Goal: Task Accomplishment & Management: Use online tool/utility

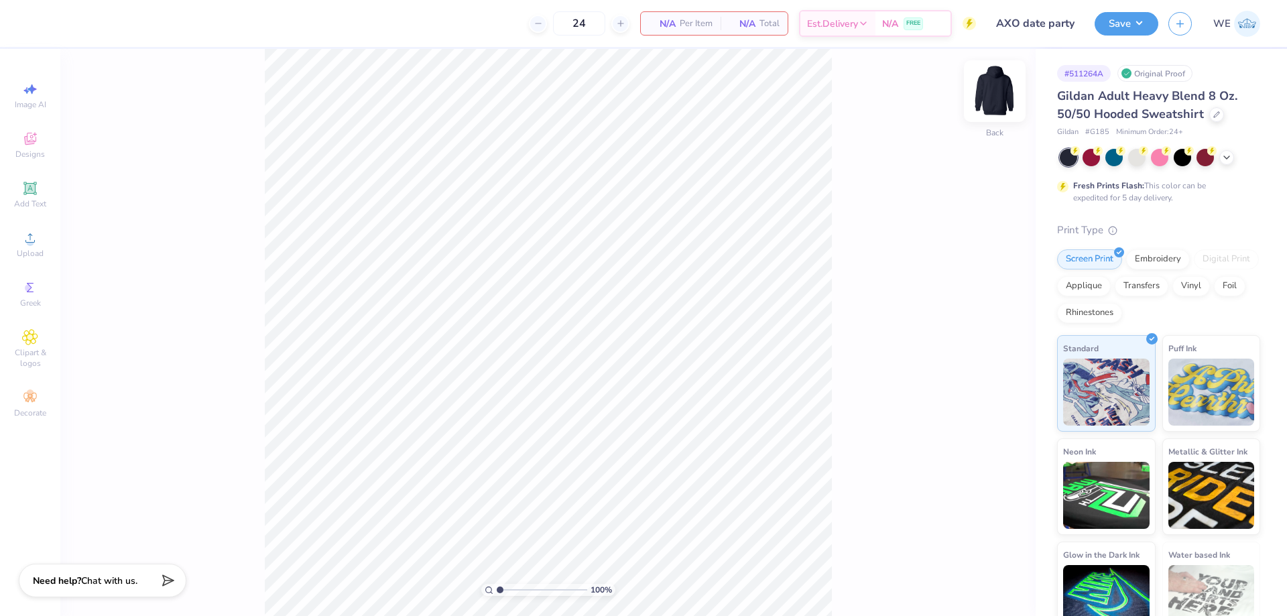
click at [998, 91] on img at bounding box center [995, 91] width 54 height 54
click at [162, 257] on div "100 % Front" at bounding box center [547, 332] width 975 height 567
click at [27, 241] on circle at bounding box center [29, 242] width 7 height 7
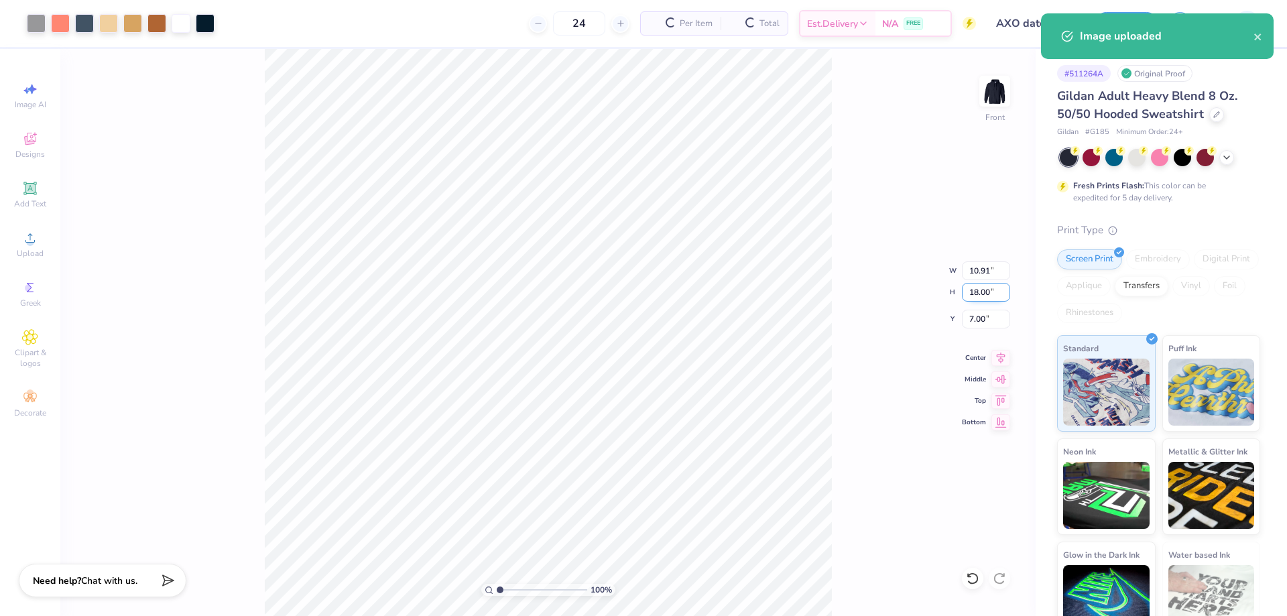
click at [978, 295] on input "18.00" at bounding box center [986, 292] width 48 height 19
type input "15"
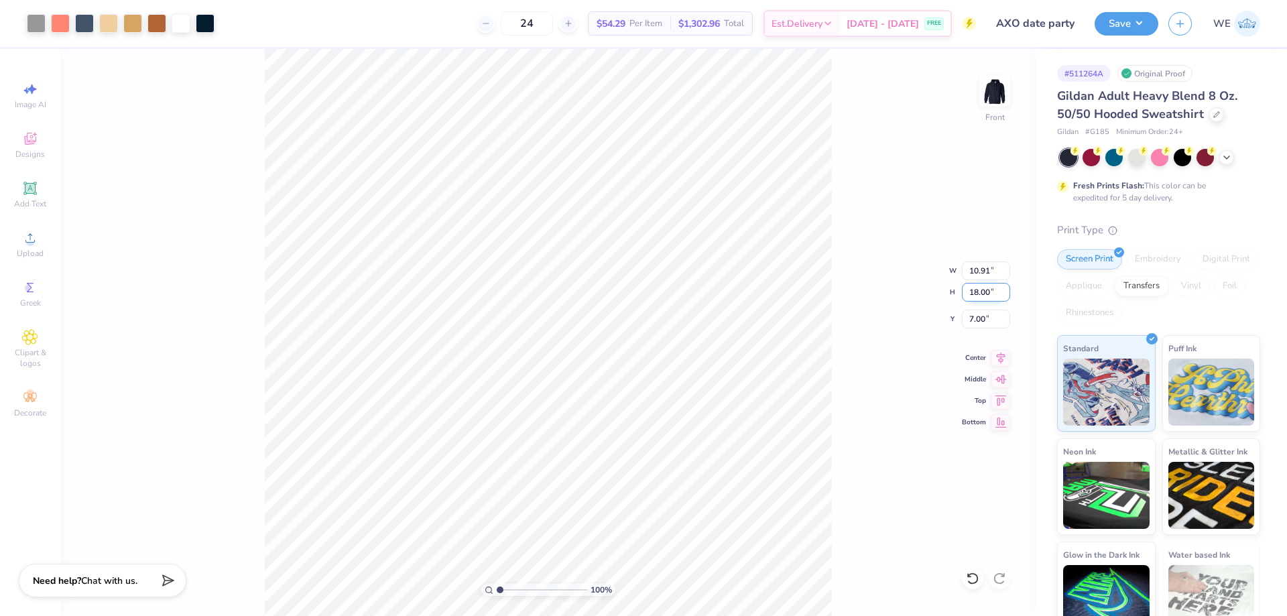
click at [983, 292] on input "18.00" at bounding box center [986, 292] width 48 height 19
type input "15"
type input "9.09"
type input "15.00"
type input "8.50"
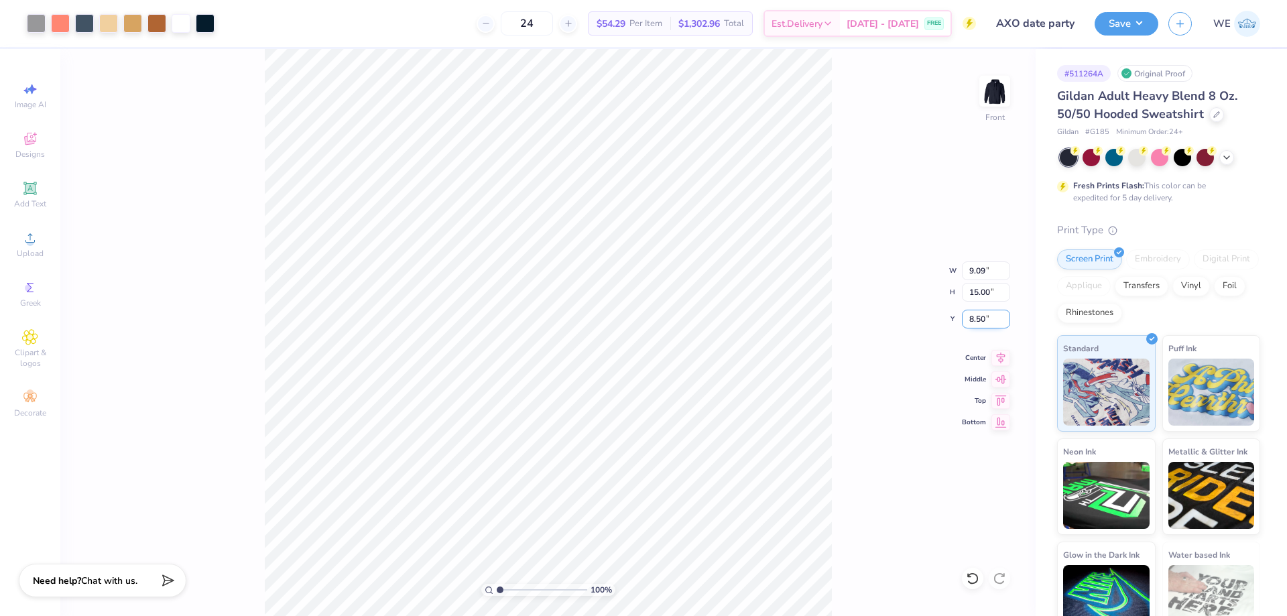
click at [981, 324] on input "8.50" at bounding box center [986, 319] width 48 height 19
type input "6.00"
click at [1120, 27] on button "Save" at bounding box center [1127, 23] width 64 height 23
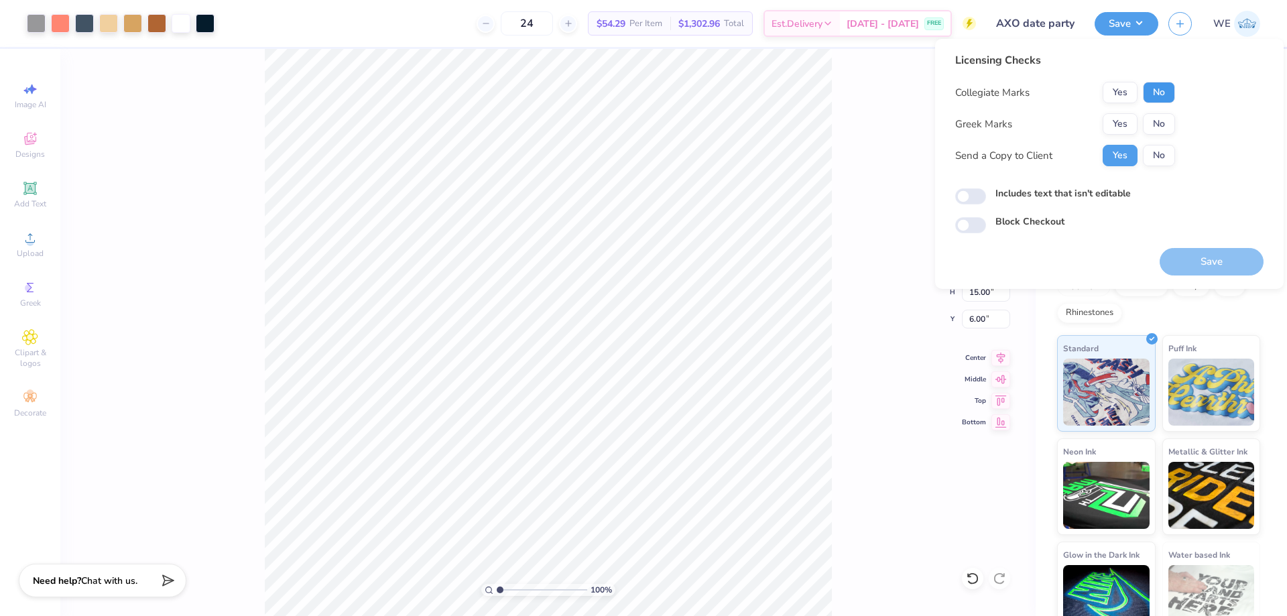
click at [1152, 88] on button "No" at bounding box center [1159, 92] width 32 height 21
click at [1126, 117] on button "Yes" at bounding box center [1120, 123] width 35 height 21
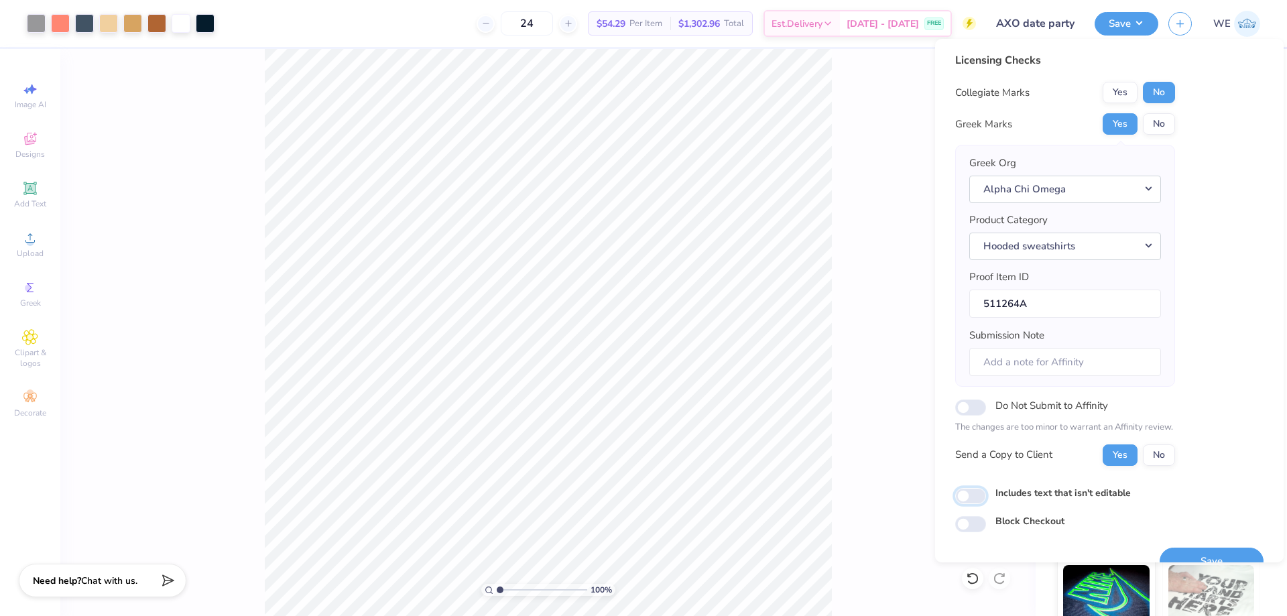
click at [968, 491] on input "Includes text that isn't editable" at bounding box center [970, 496] width 31 height 16
checkbox input "true"
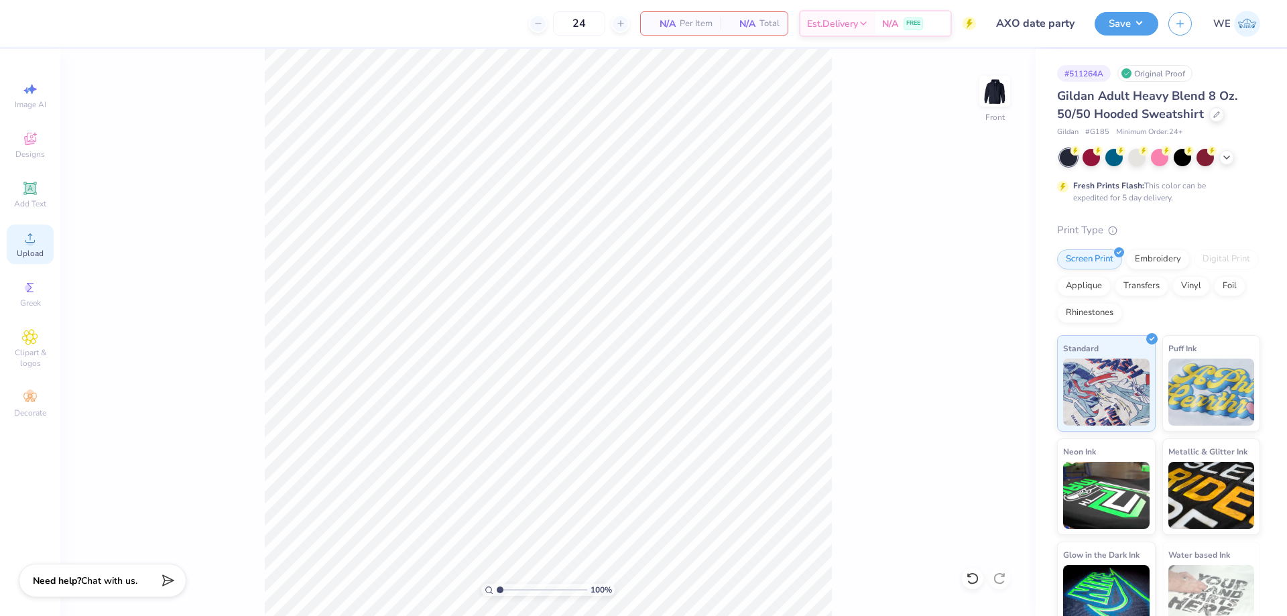
click at [40, 243] on div "Upload" at bounding box center [30, 245] width 47 height 40
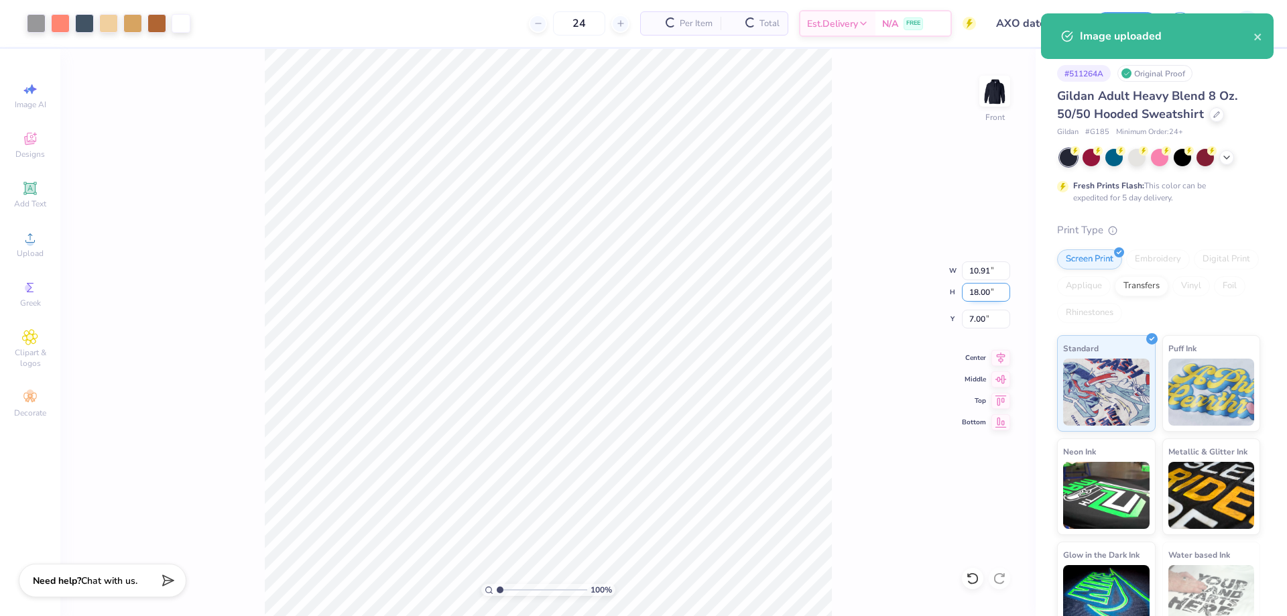
click at [979, 294] on input "18.00" at bounding box center [986, 292] width 48 height 19
type input "15"
type input "9.09"
type input "15.00"
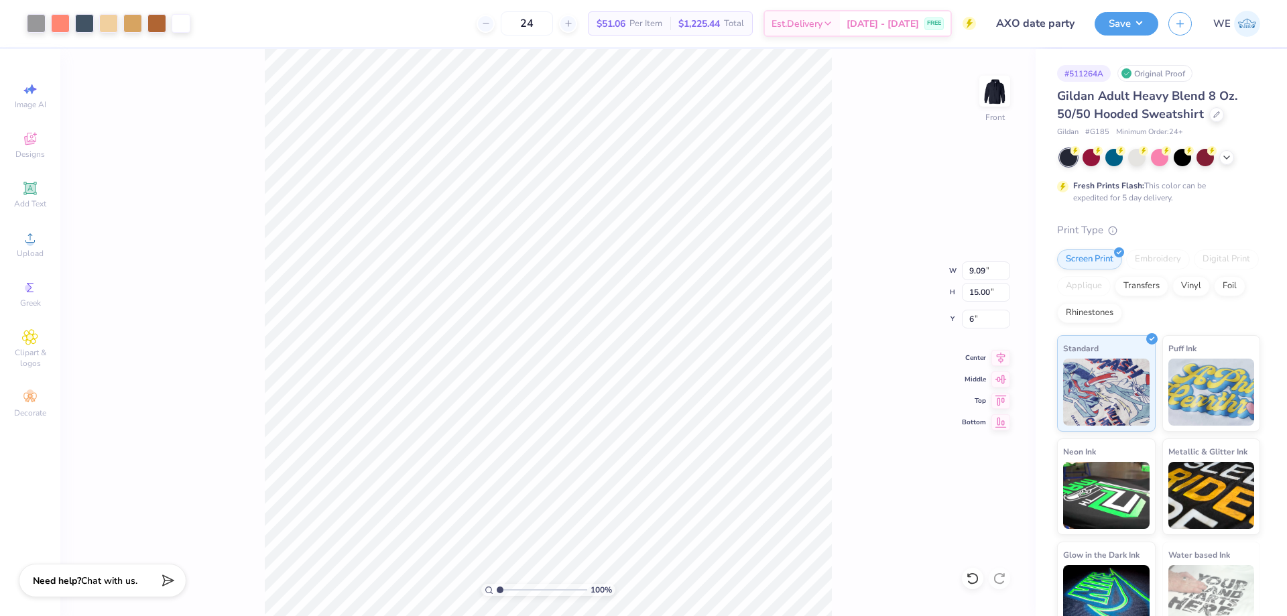
type input "6.00"
click at [1138, 15] on button "Save" at bounding box center [1127, 21] width 64 height 23
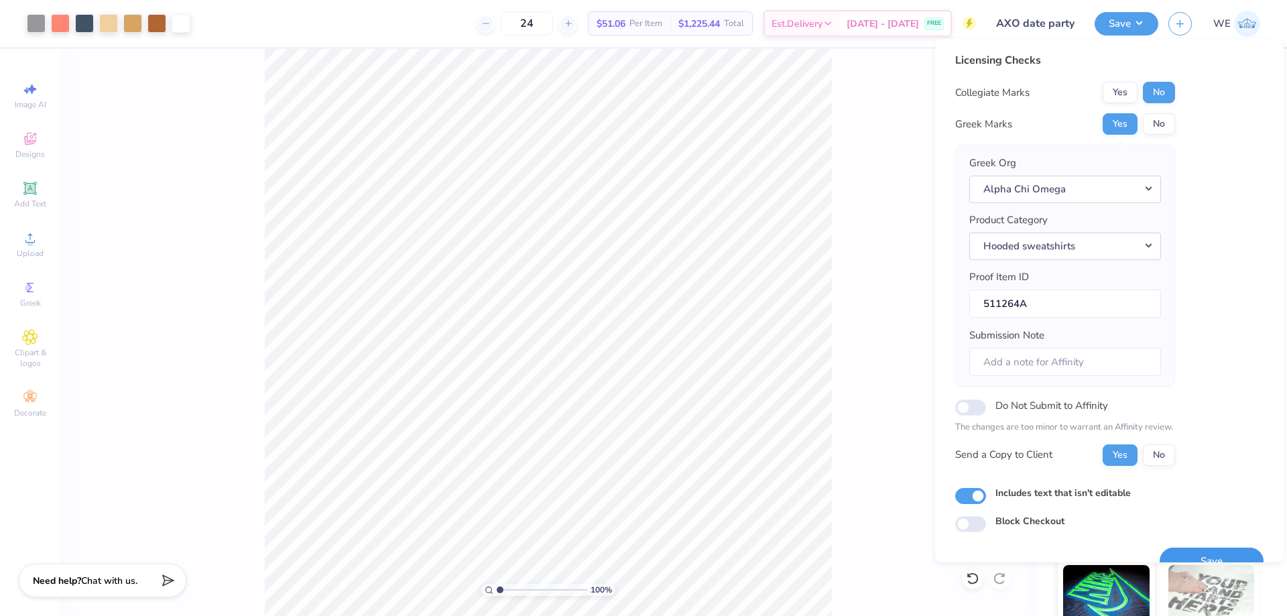
click at [1173, 549] on button "Save" at bounding box center [1212, 561] width 104 height 27
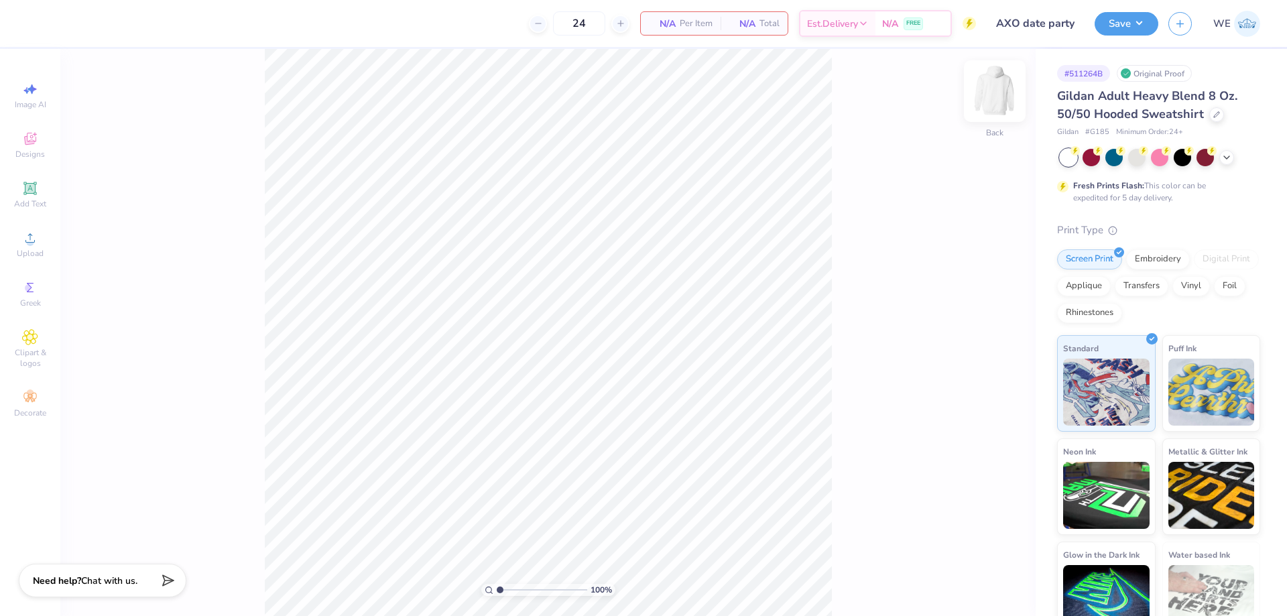
click at [1006, 90] on img at bounding box center [995, 91] width 54 height 54
click at [34, 224] on div "Image AI Designs Add Text Upload Greek Clipart & logos Decorate" at bounding box center [30, 250] width 47 height 348
click at [32, 241] on circle at bounding box center [29, 242] width 7 height 7
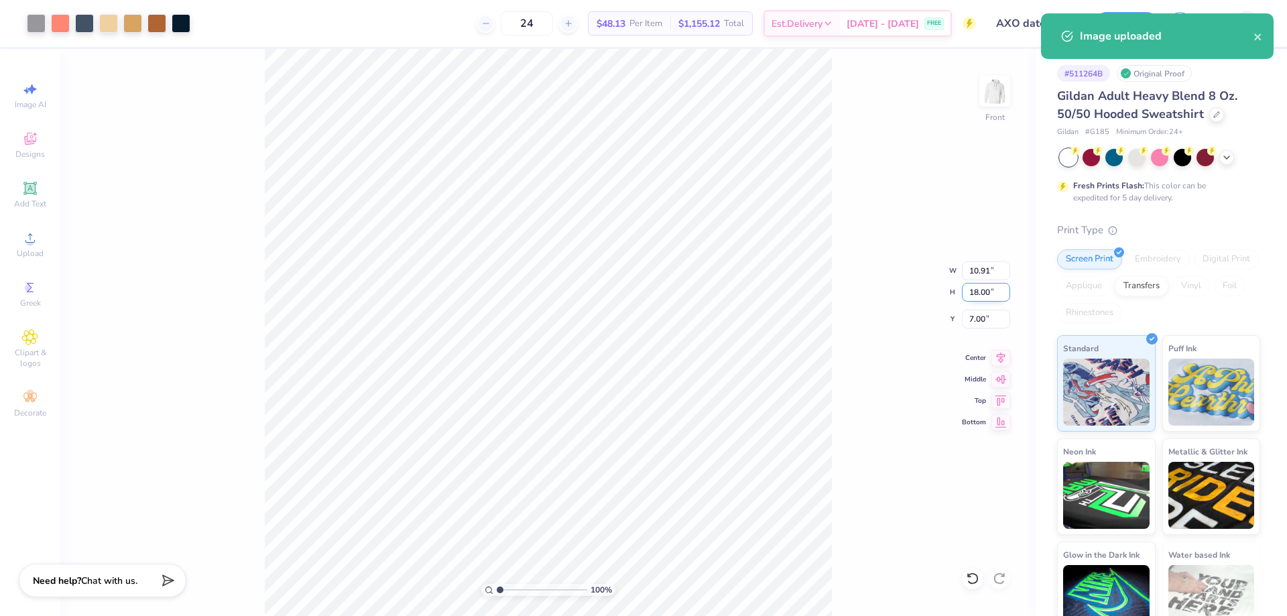
click at [981, 298] on input "18.00" at bounding box center [986, 292] width 48 height 19
type input "15"
type input "9.09"
type input "15.00"
type input "6.00"
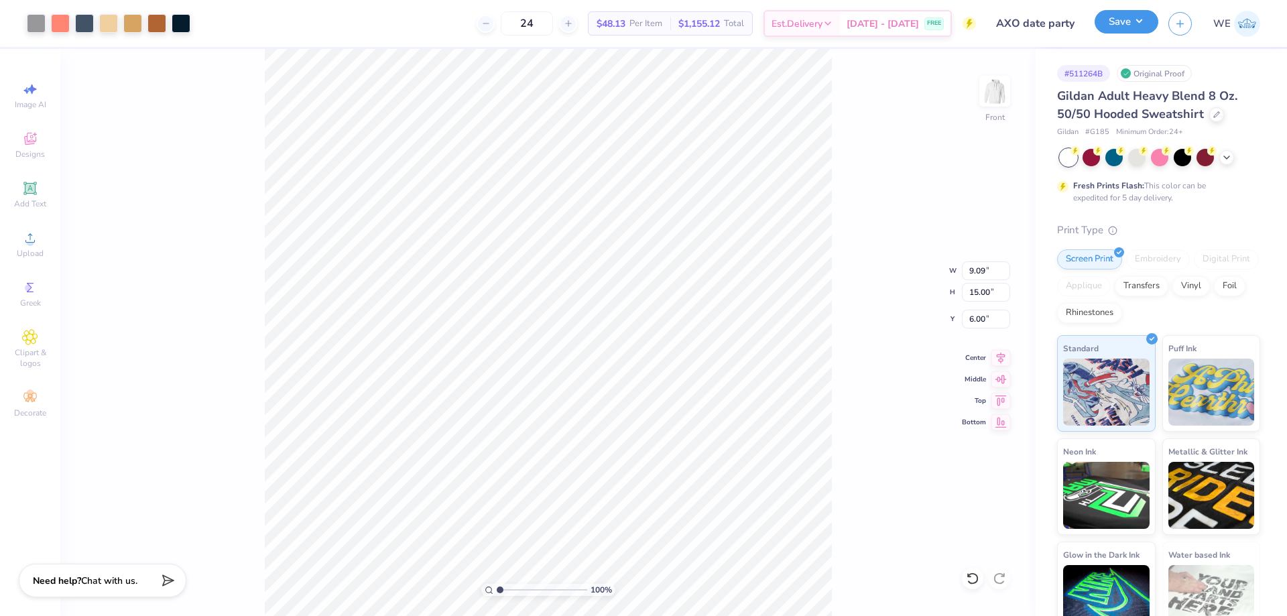
click at [1109, 29] on button "Save" at bounding box center [1127, 21] width 64 height 23
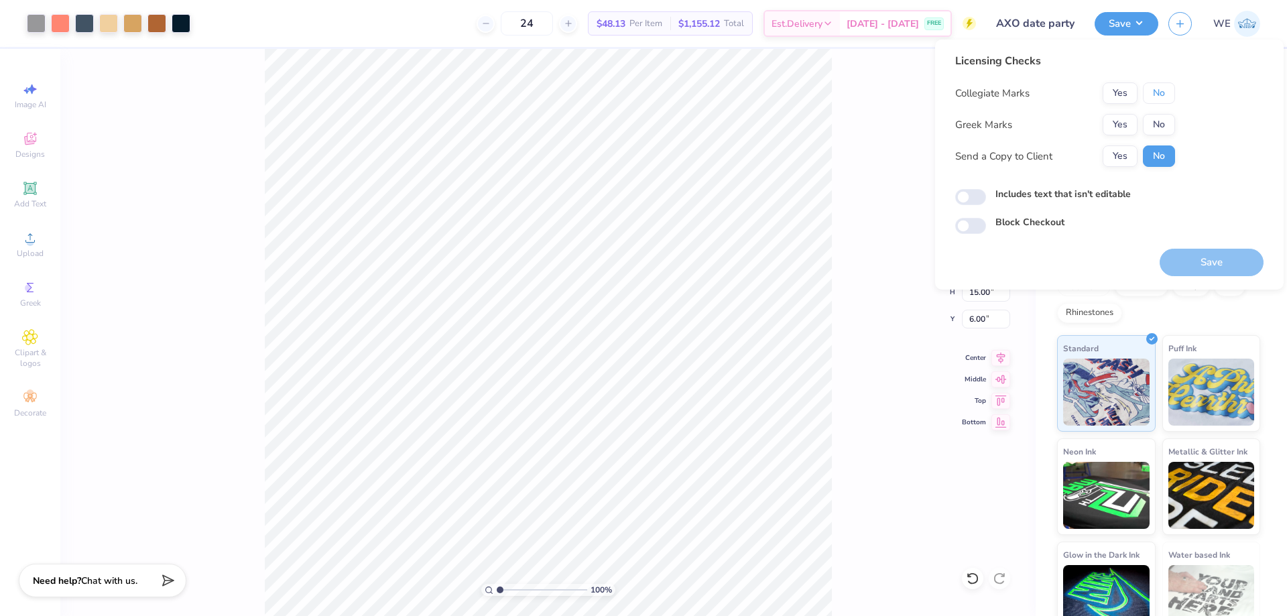
drag, startPoint x: 1164, startPoint y: 91, endPoint x: 1143, endPoint y: 106, distance: 25.9
click at [1163, 92] on button "No" at bounding box center [1159, 92] width 32 height 21
click at [1120, 125] on button "Yes" at bounding box center [1120, 124] width 35 height 21
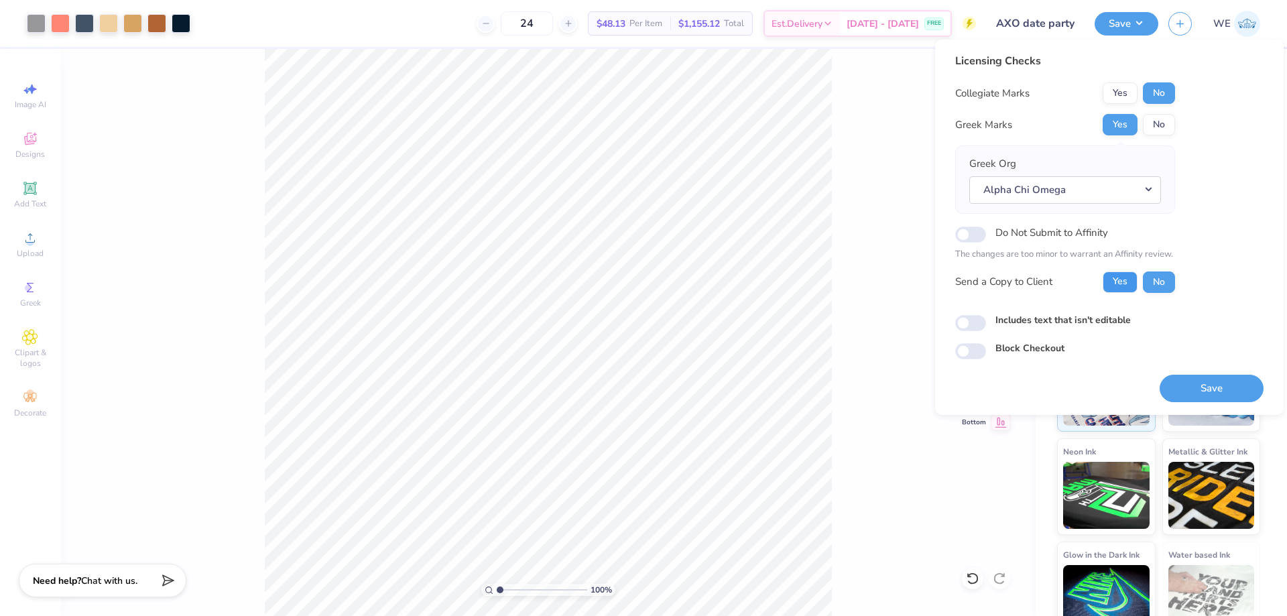
click at [1122, 287] on button "Yes" at bounding box center [1120, 282] width 35 height 21
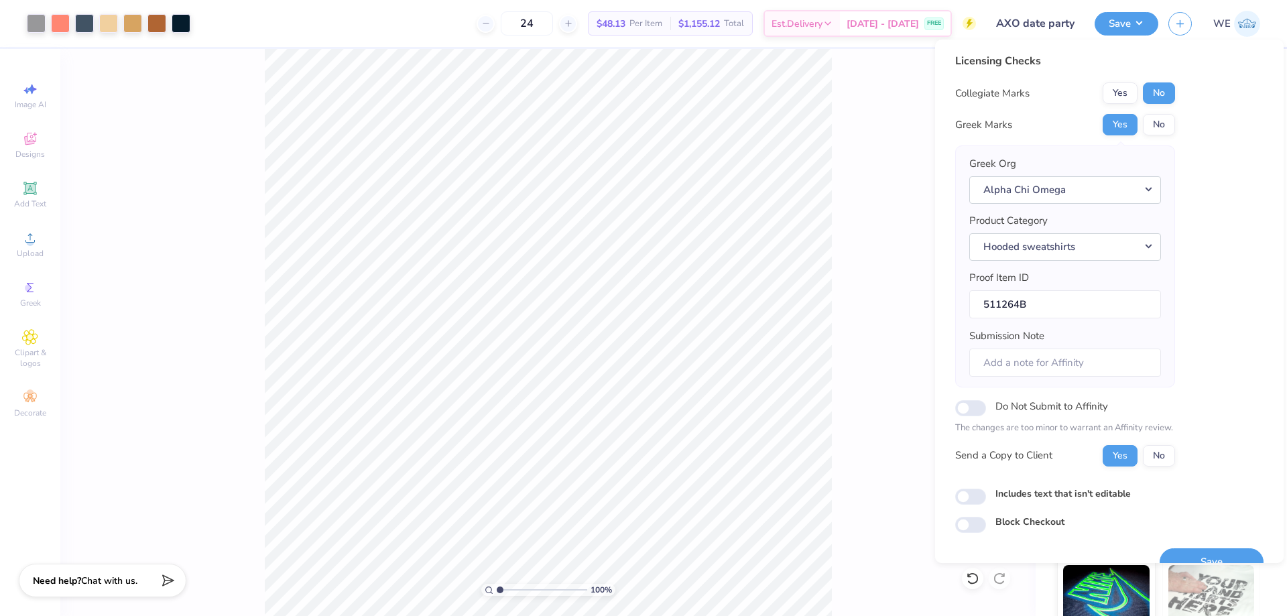
click at [971, 333] on label "Submission Note" at bounding box center [1006, 335] width 75 height 15
click at [971, 349] on input "Submission Note" at bounding box center [1065, 363] width 192 height 29
click at [961, 500] on input "Includes text that isn't editable" at bounding box center [970, 497] width 31 height 16
checkbox input "true"
click at [1166, 557] on button "Save" at bounding box center [1212, 561] width 104 height 27
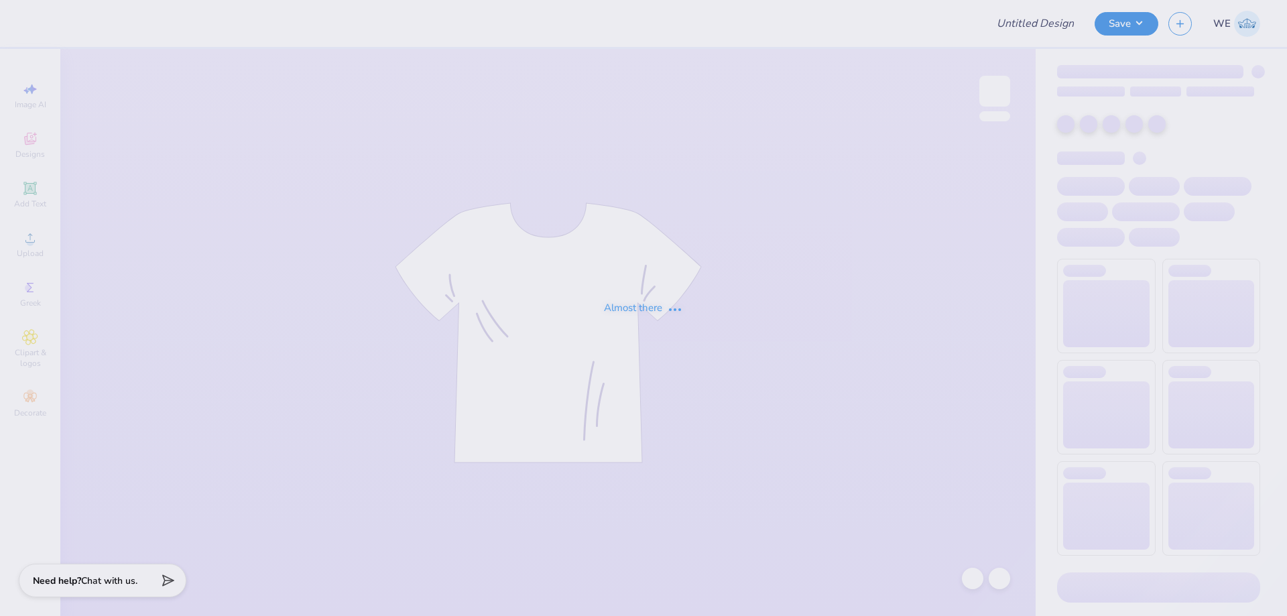
type input "parents weekend 2"
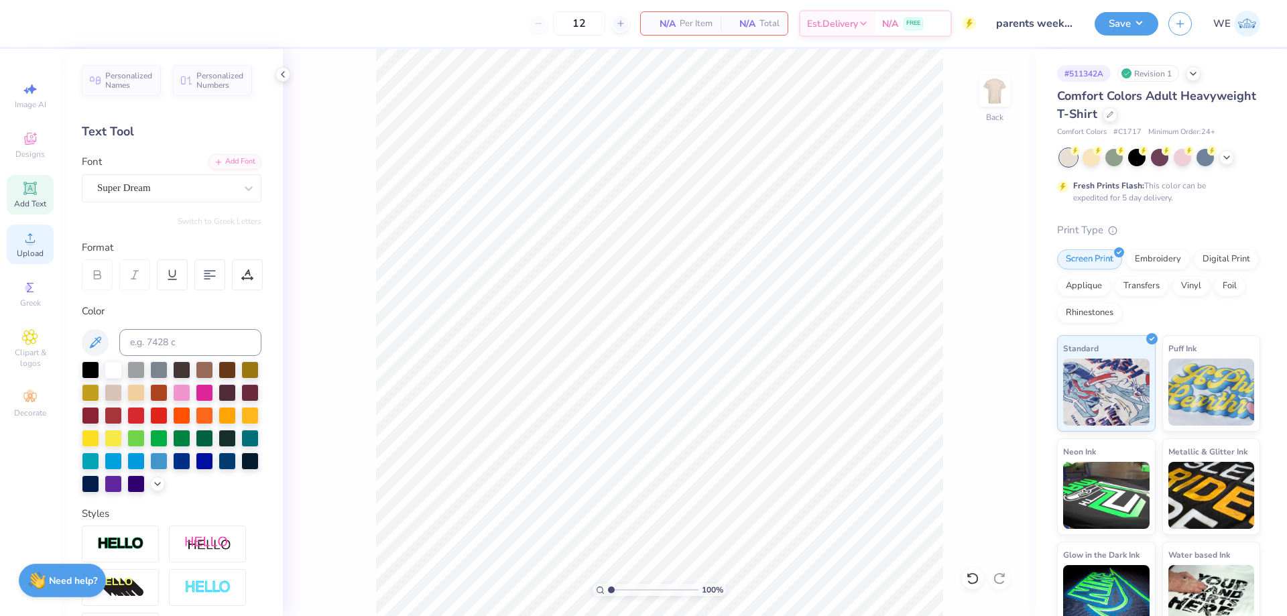
click at [40, 245] on div "Upload" at bounding box center [30, 245] width 47 height 40
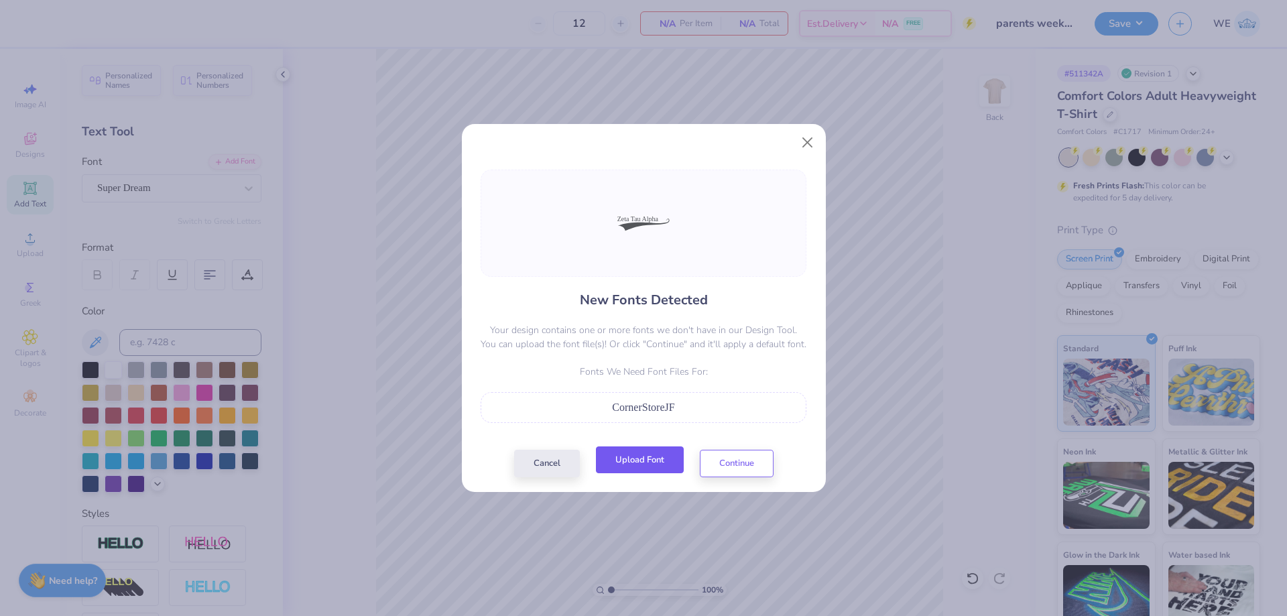
click at [645, 468] on button "Upload Font" at bounding box center [640, 459] width 88 height 27
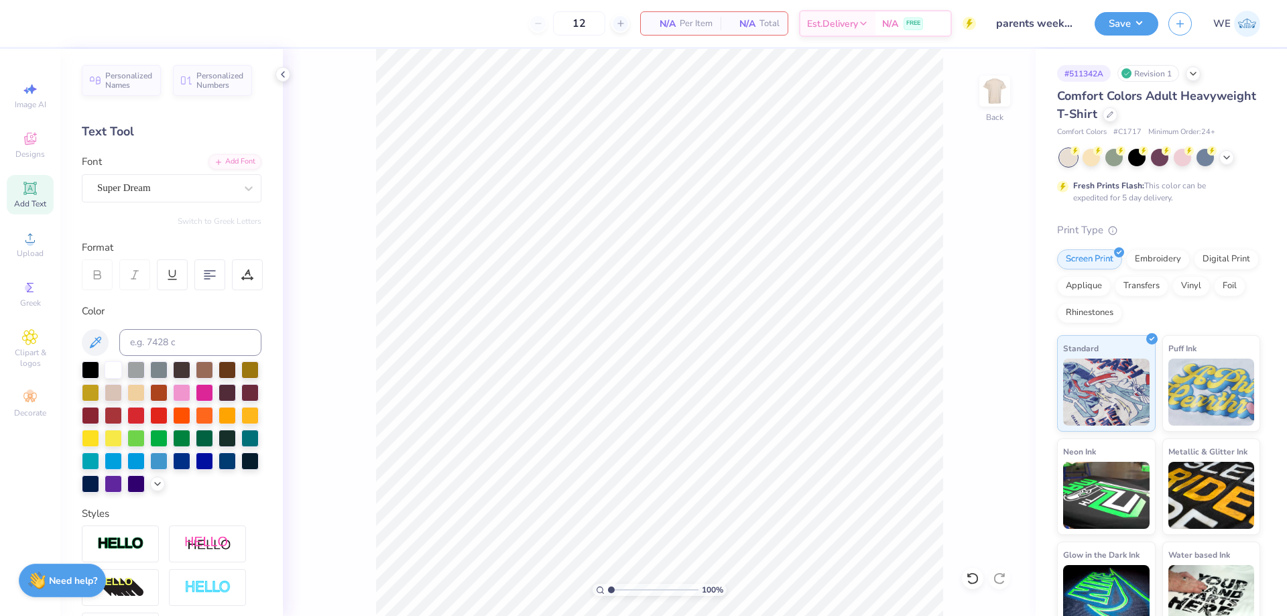
click at [355, 208] on div "100 % Back" at bounding box center [659, 332] width 753 height 567
click at [29, 249] on span "Upload" at bounding box center [30, 253] width 27 height 11
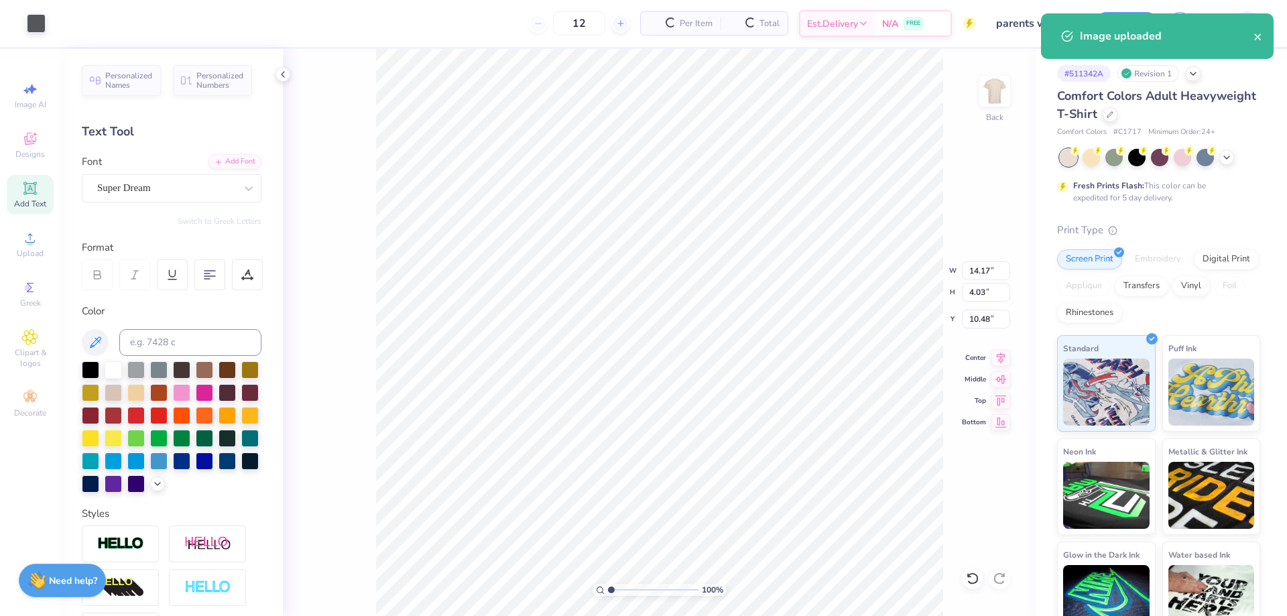
click at [975, 280] on div "100 % Back W 14.17 14.17 " H 4.03 4.03 " Y 10.48 10.48 " Center Middle Top Bott…" at bounding box center [659, 332] width 753 height 567
click at [989, 270] on input "14.17" at bounding box center [986, 270] width 48 height 19
type input "4"
type input "1.14"
type input "4.00"
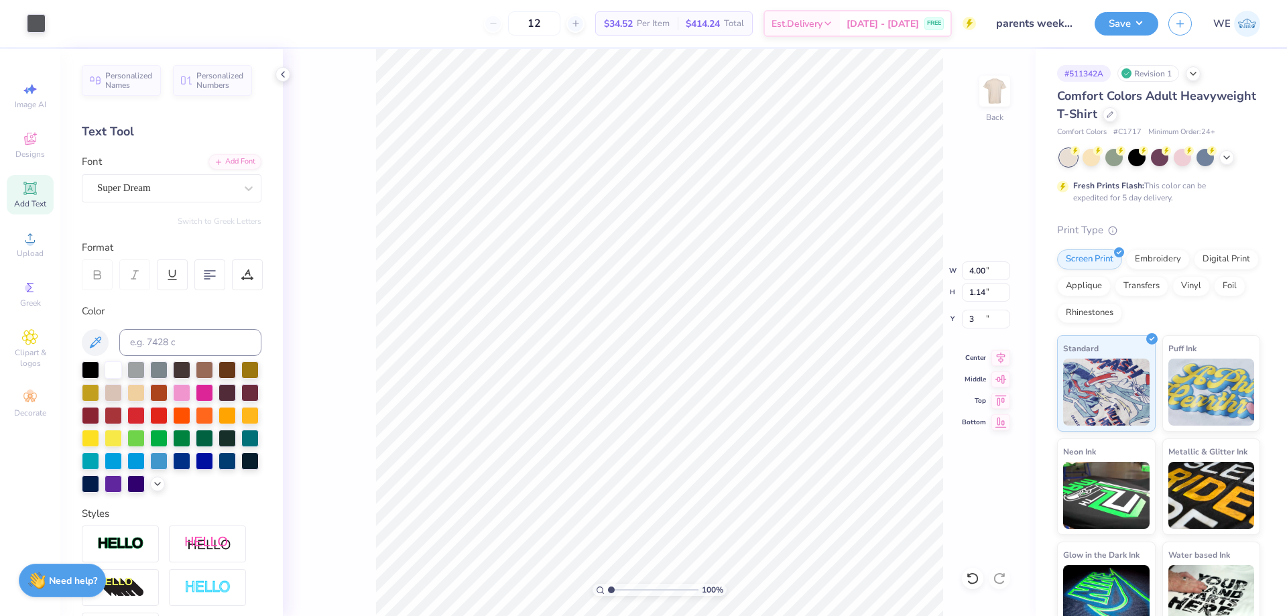
type input "3.00"
click at [979, 322] on input "5.88" at bounding box center [986, 319] width 48 height 19
type input "3.00"
click at [1005, 92] on img at bounding box center [995, 91] width 54 height 54
click at [36, 239] on icon at bounding box center [30, 238] width 16 height 16
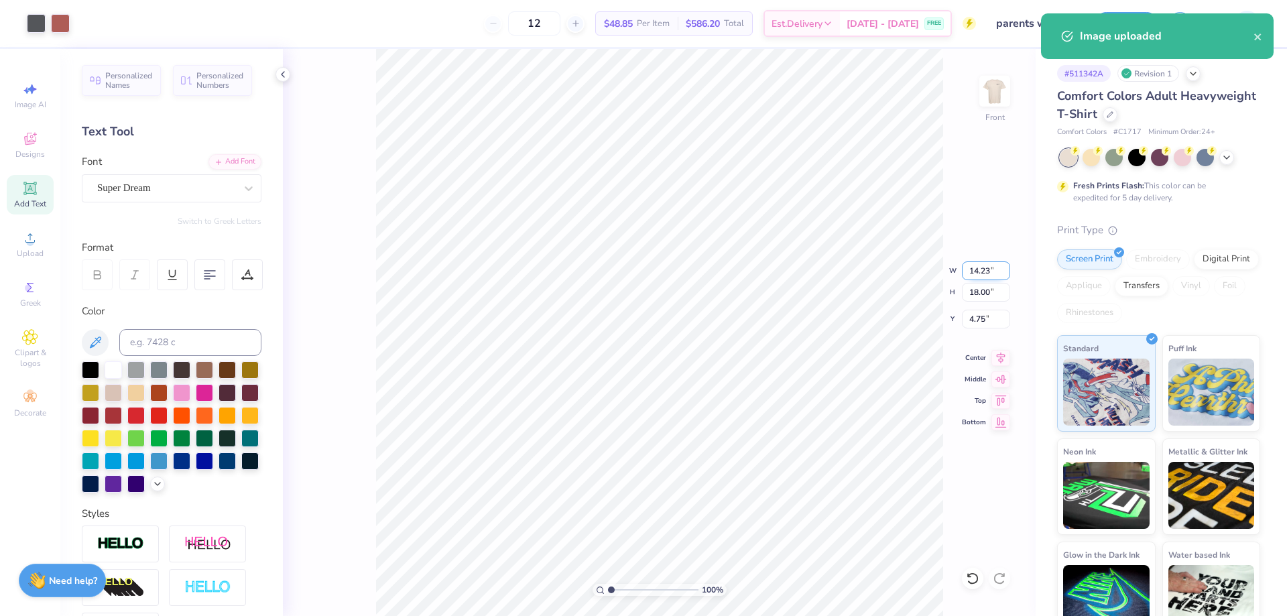
click at [981, 270] on input "14.23" at bounding box center [986, 270] width 48 height 19
type input "11.00"
type input "13.92"
type input "6.79"
type input "15"
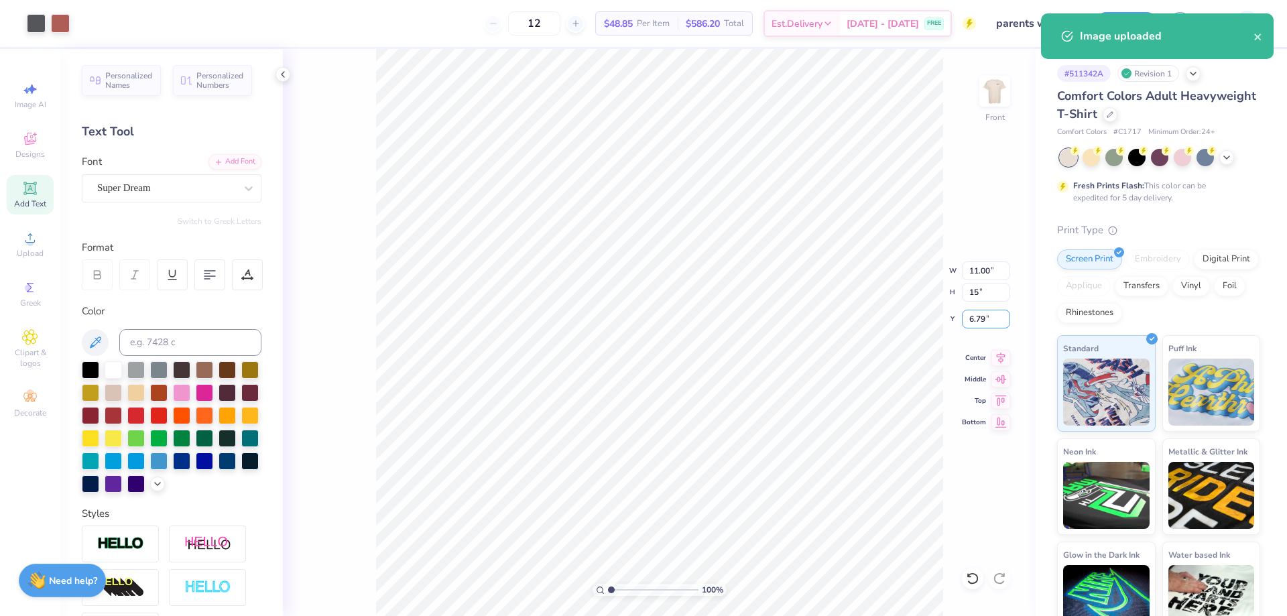
type input "11.86"
type input "15.00"
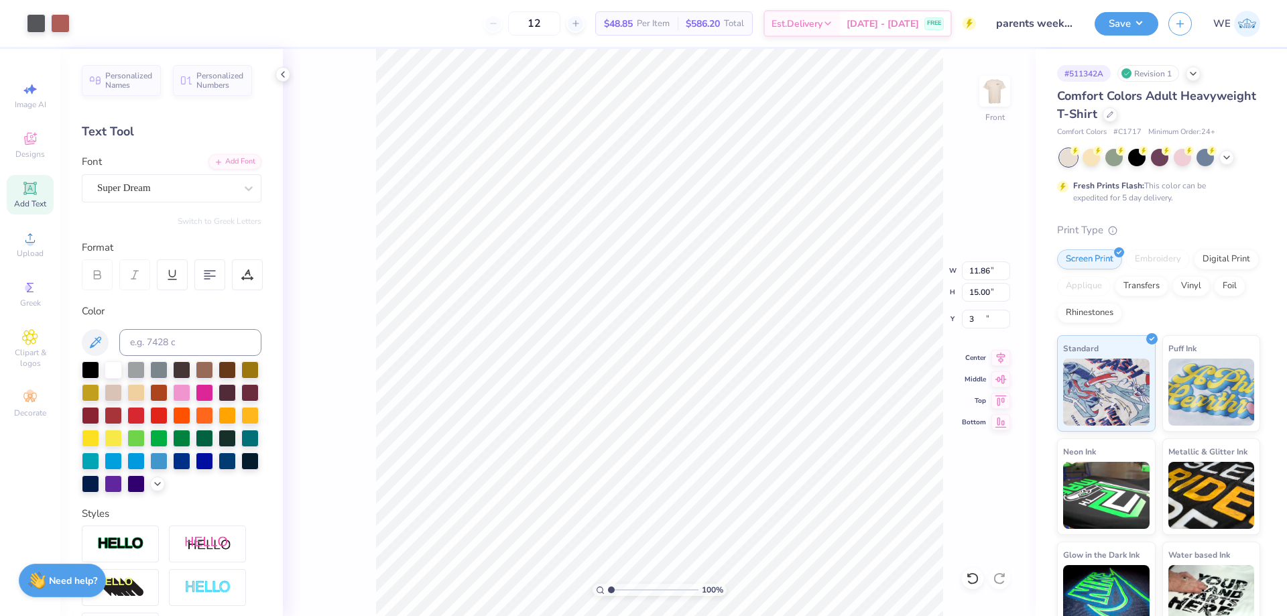
type input "3.00"
click at [1120, 25] on button "Save" at bounding box center [1127, 21] width 64 height 23
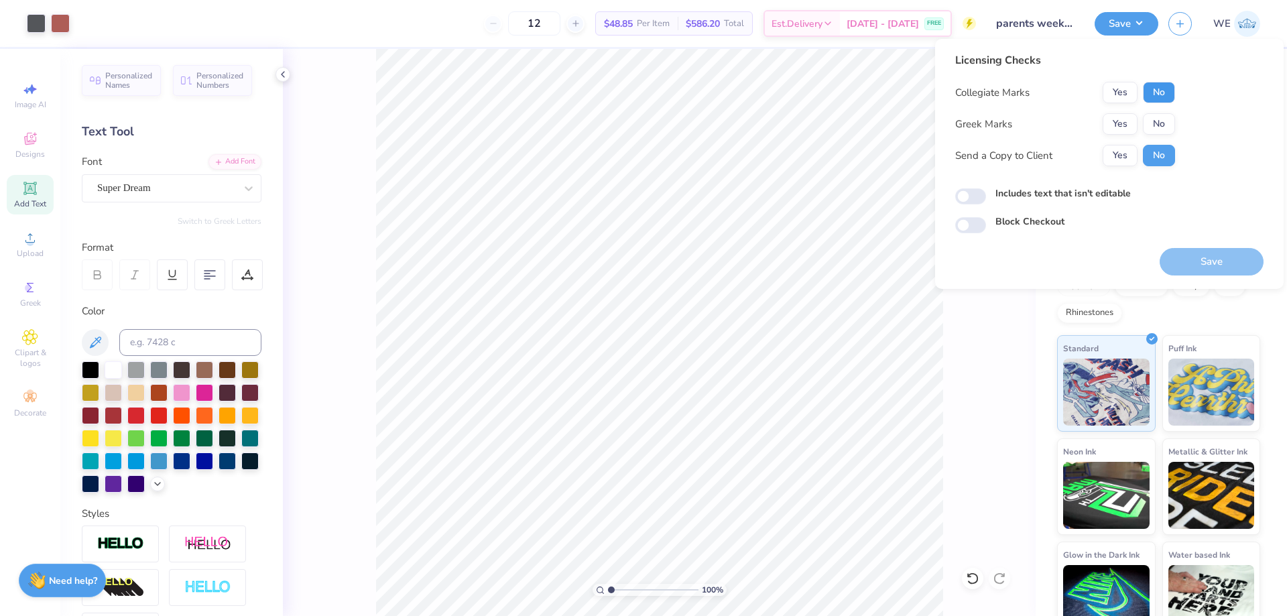
click at [1156, 89] on button "No" at bounding box center [1159, 92] width 32 height 21
click at [1122, 118] on button "Yes" at bounding box center [1120, 123] width 35 height 21
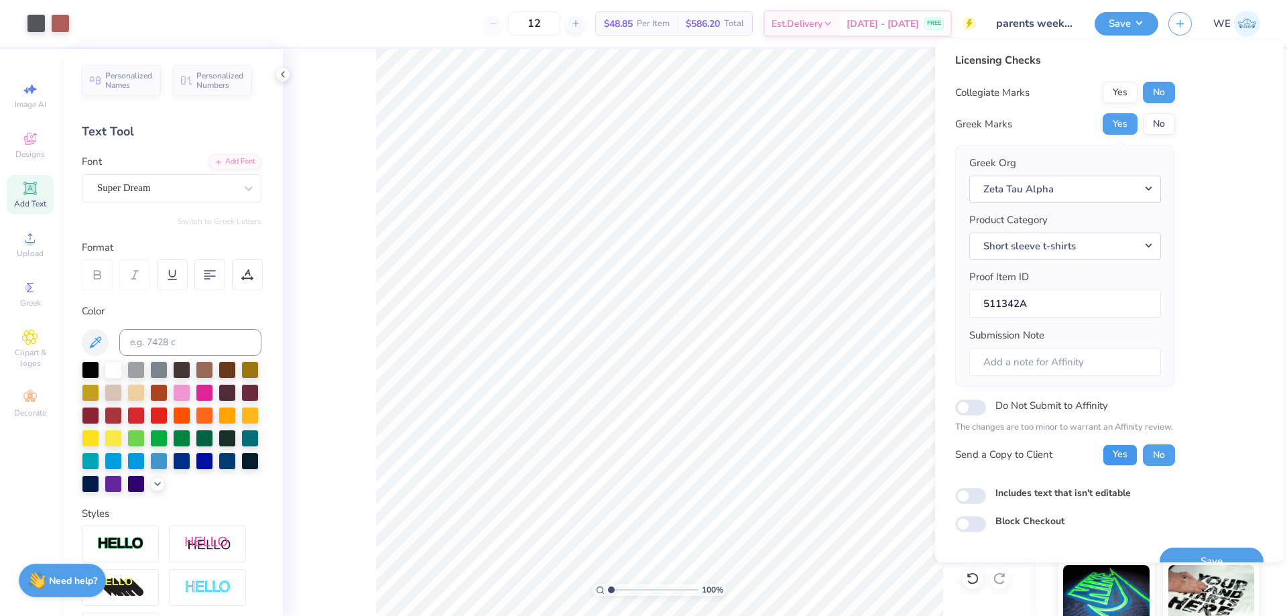
click at [1134, 453] on button "Yes" at bounding box center [1120, 454] width 35 height 21
click at [964, 494] on input "Includes text that isn't editable" at bounding box center [970, 496] width 31 height 16
checkbox input "true"
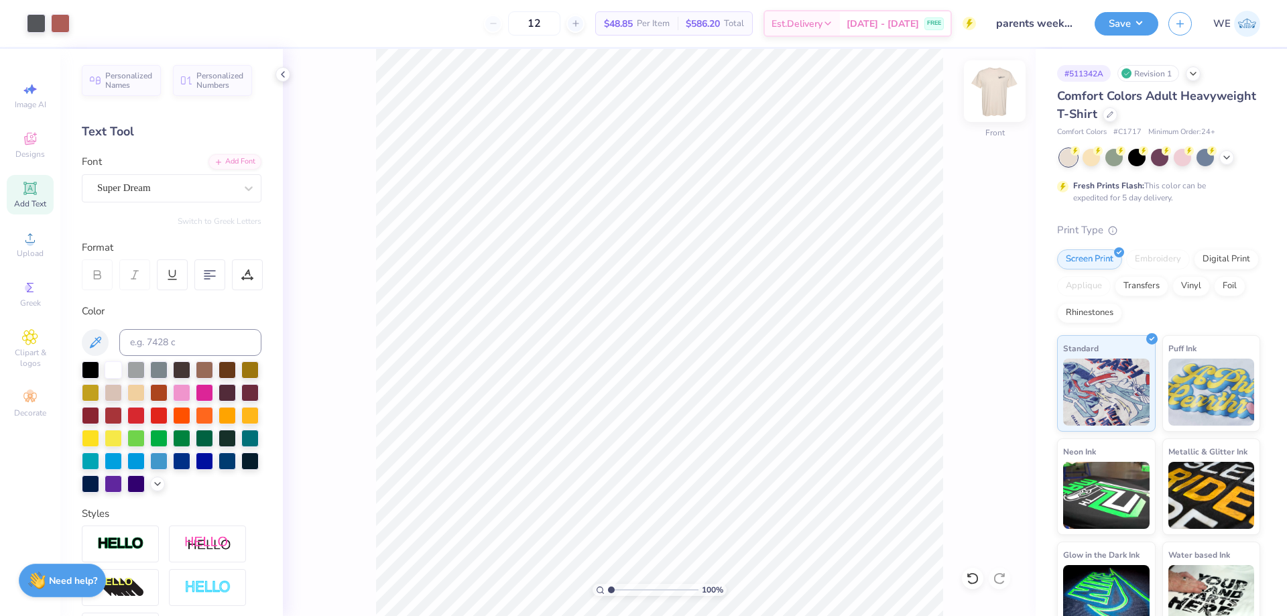
click at [994, 81] on img at bounding box center [995, 91] width 54 height 54
click at [991, 91] on img at bounding box center [995, 91] width 54 height 54
click at [1109, 27] on button "Save" at bounding box center [1127, 21] width 64 height 23
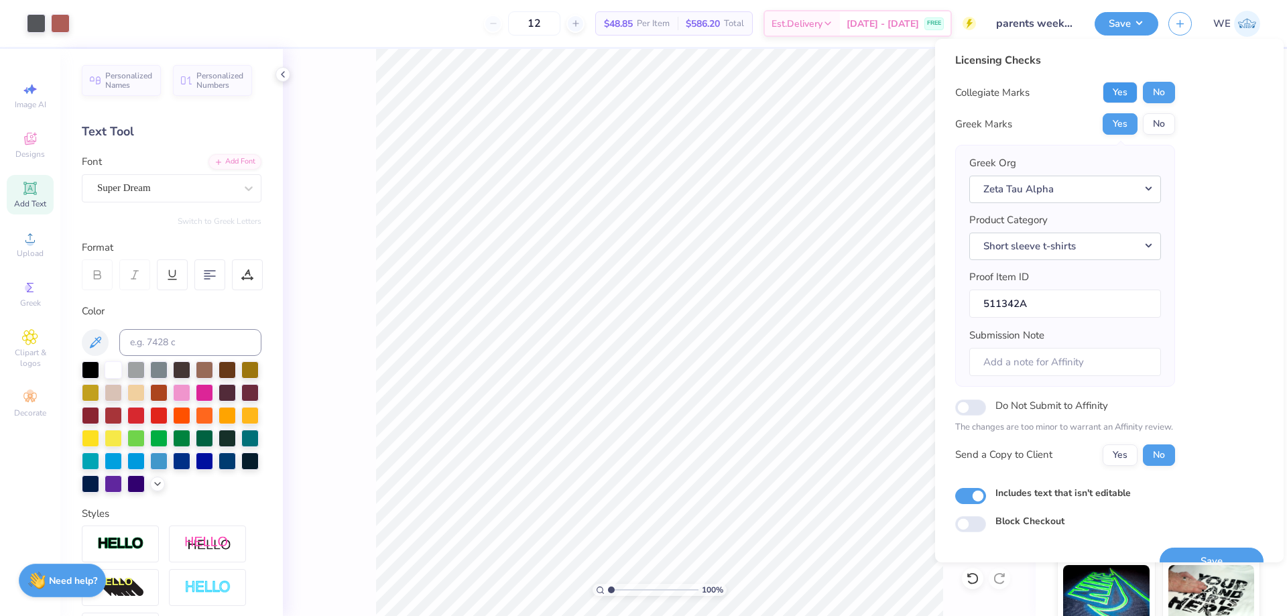
click at [1126, 99] on button "Yes" at bounding box center [1120, 92] width 35 height 21
click at [1115, 458] on button "Yes" at bounding box center [1120, 454] width 35 height 21
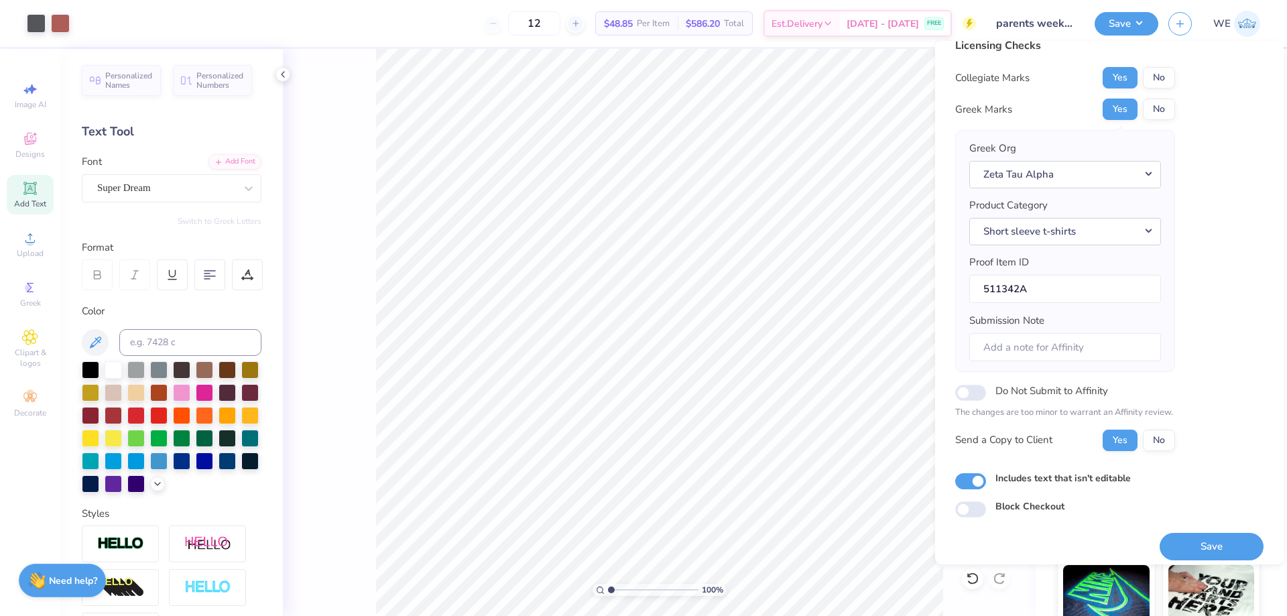
scroll to position [25, 0]
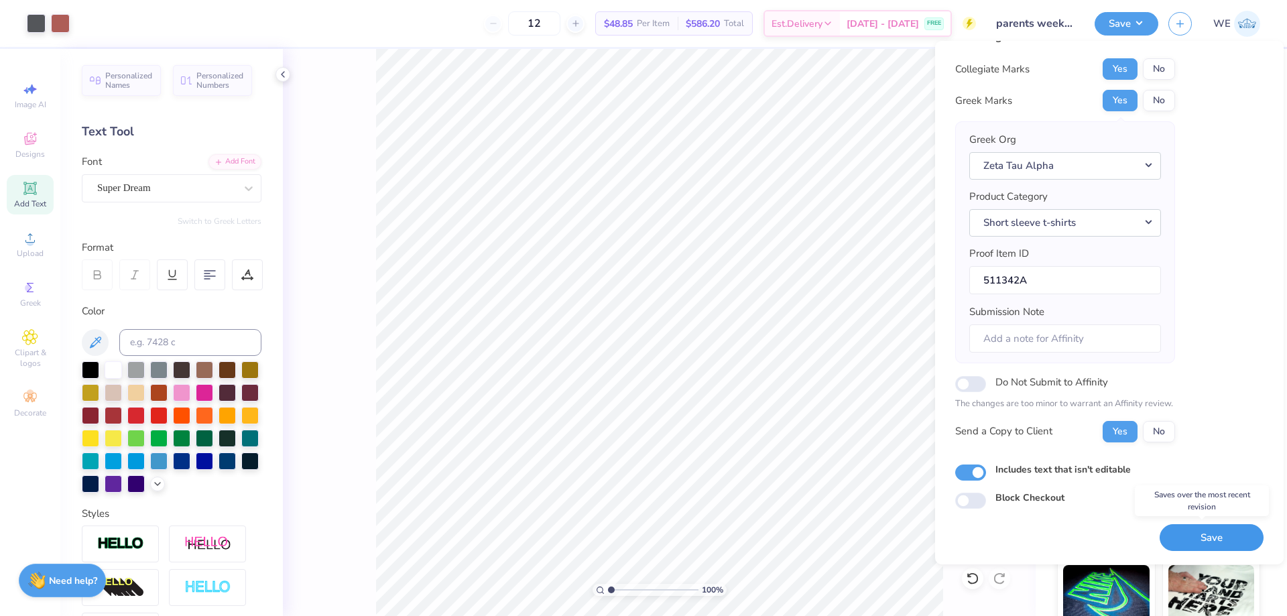
click at [1183, 534] on button "Save" at bounding box center [1212, 537] width 104 height 27
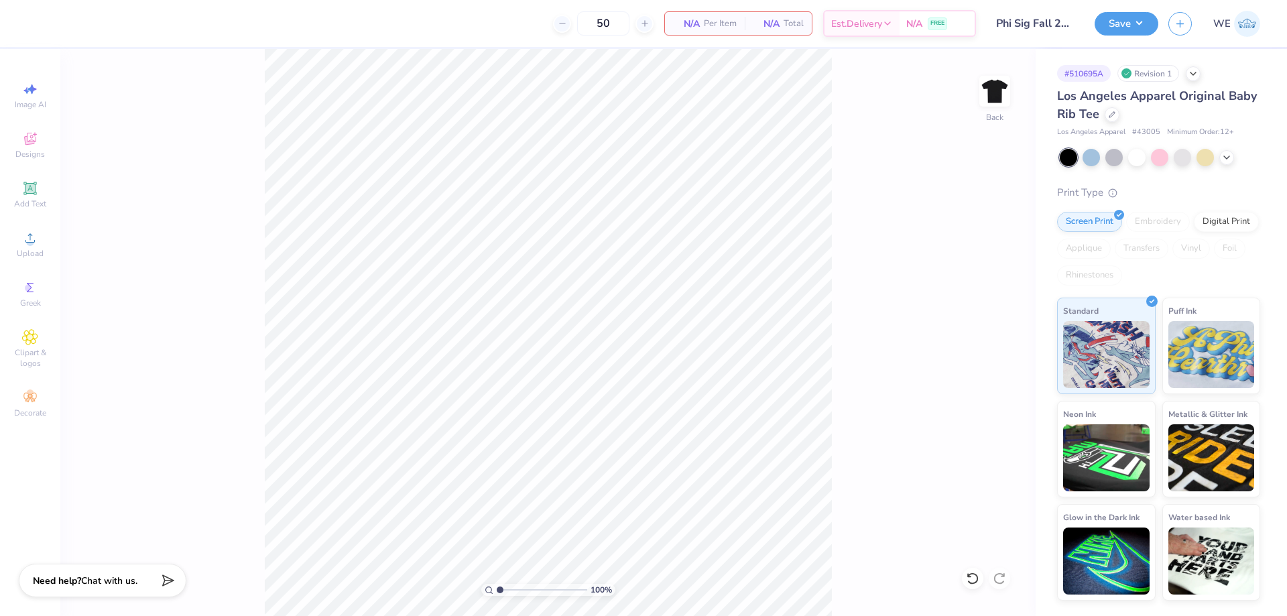
drag, startPoint x: 141, startPoint y: 308, endPoint x: 72, endPoint y: 265, distance: 81.3
click at [140, 306] on div "100 % Back" at bounding box center [547, 332] width 975 height 567
click at [20, 243] on div "Upload" at bounding box center [30, 245] width 47 height 40
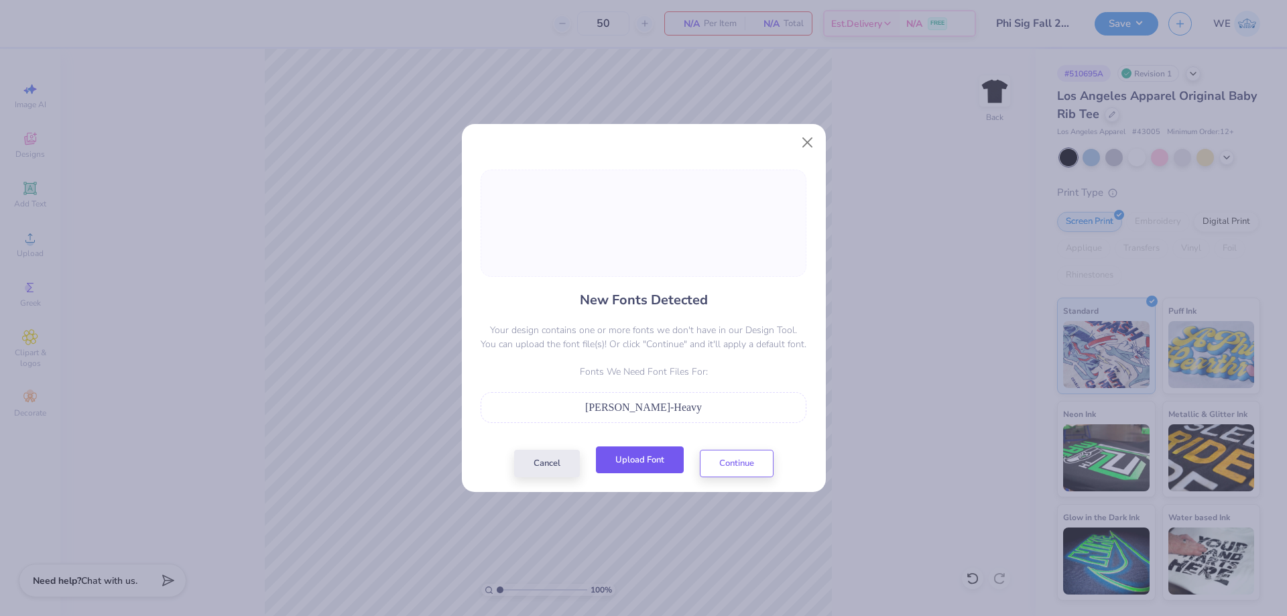
click at [648, 469] on button "Upload Font" at bounding box center [640, 459] width 88 height 27
click at [649, 455] on button "Upload Font" at bounding box center [640, 459] width 88 height 27
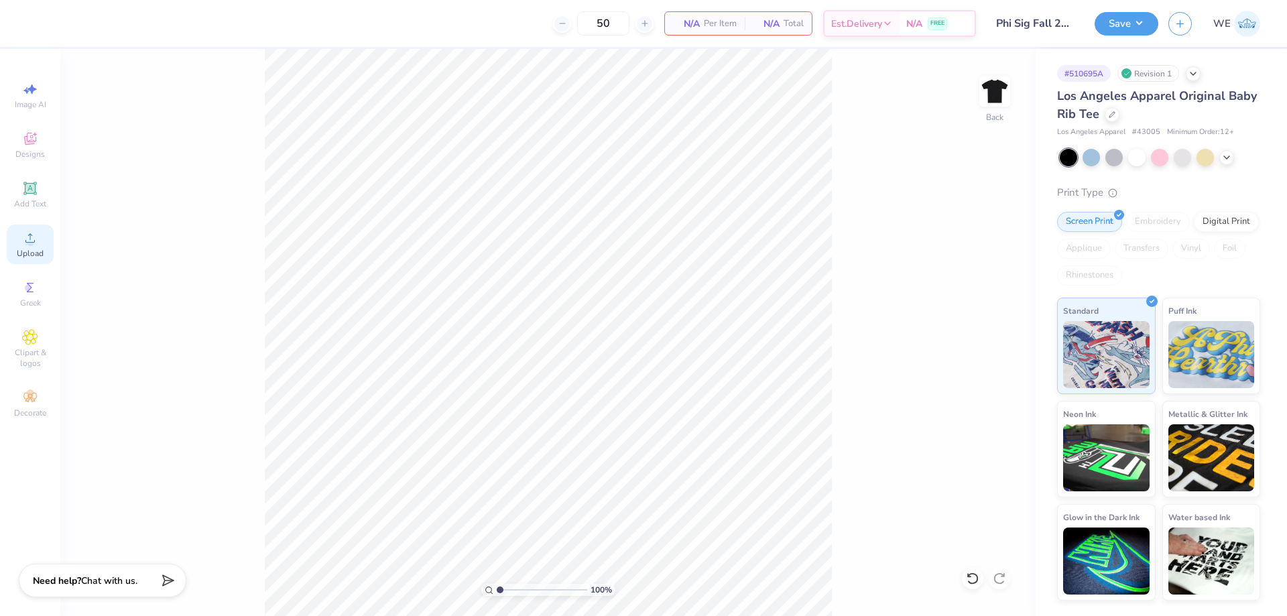
click at [31, 241] on circle at bounding box center [29, 242] width 7 height 7
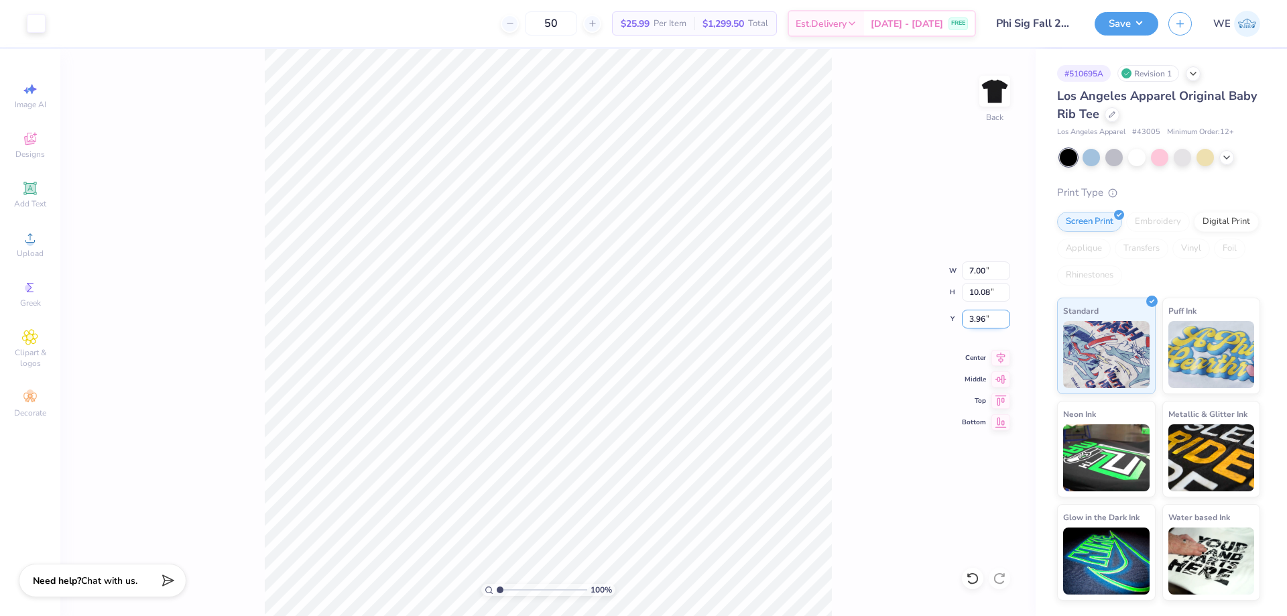
click at [982, 323] on input "3.96" at bounding box center [986, 319] width 48 height 19
type input "3.00"
click at [994, 322] on input "3.00" at bounding box center [986, 319] width 48 height 19
type input "2.00"
type input "1"
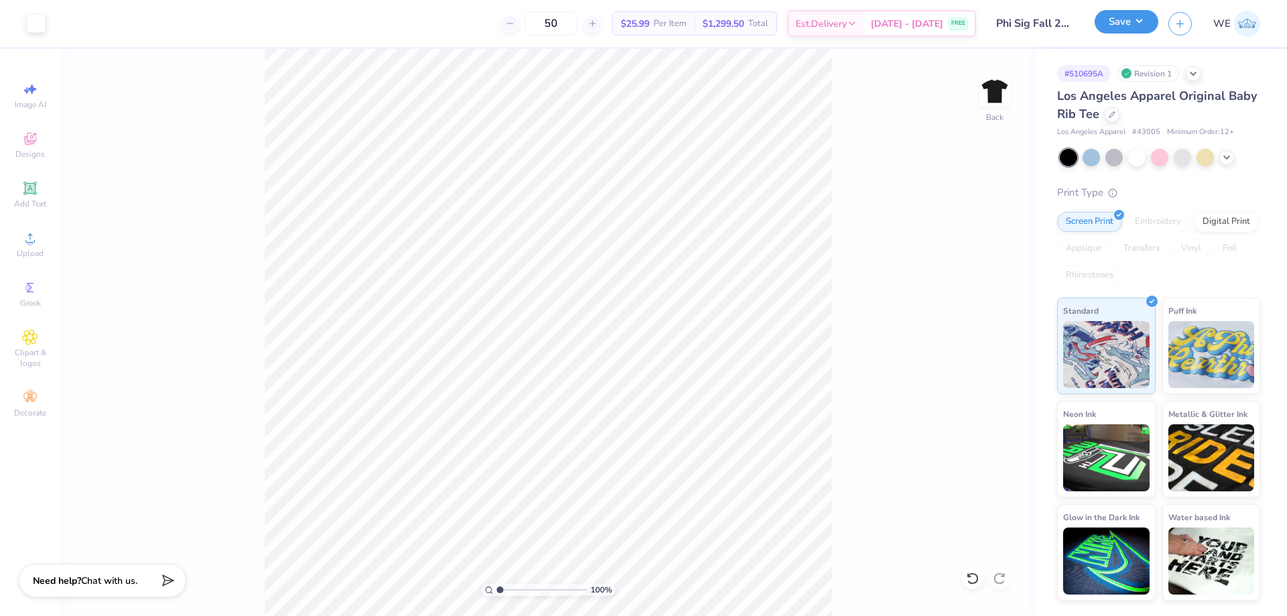
click at [1134, 17] on button "Save" at bounding box center [1127, 21] width 64 height 23
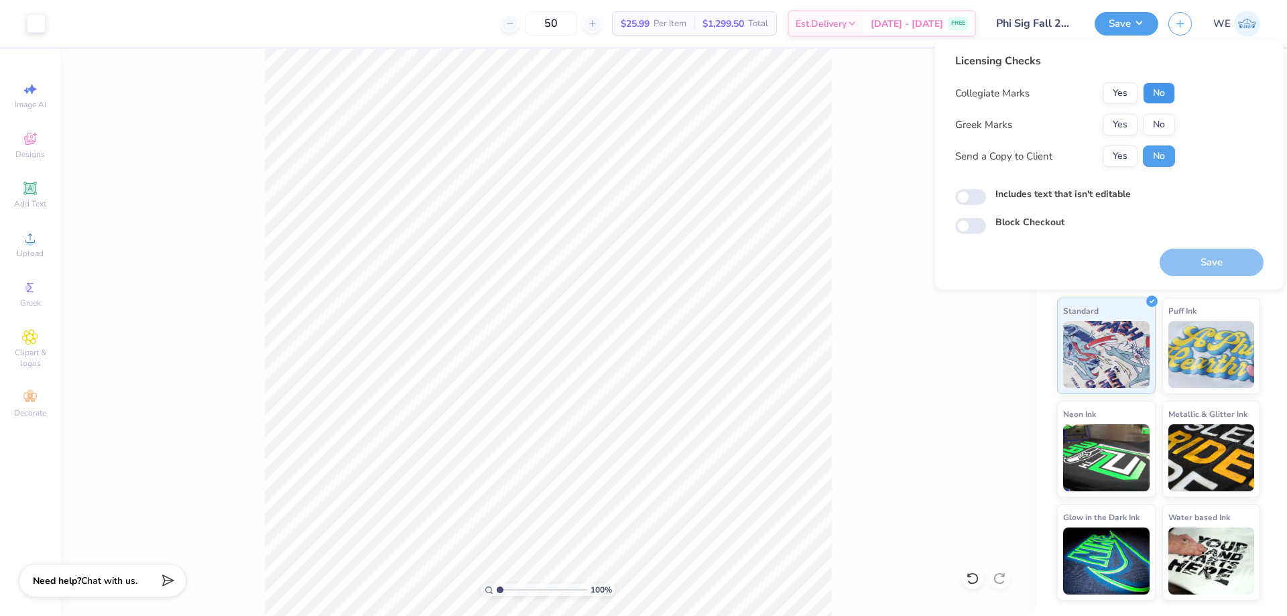
click at [1170, 91] on button "No" at bounding box center [1159, 92] width 32 height 21
click at [1134, 114] on button "Yes" at bounding box center [1120, 124] width 35 height 21
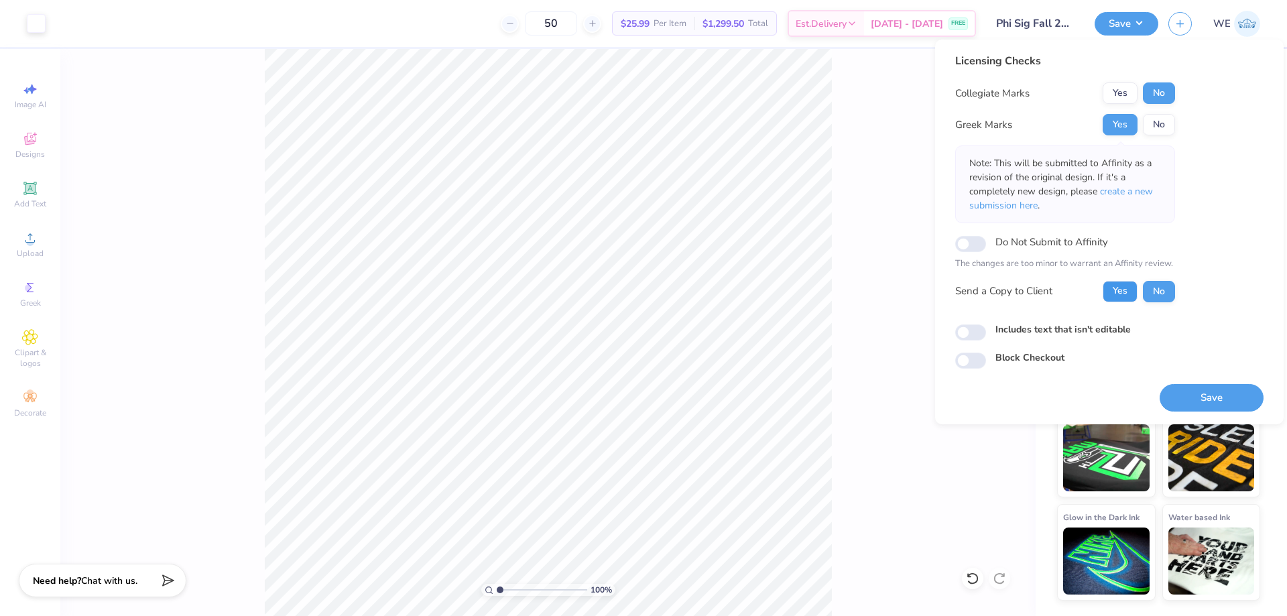
click at [1128, 290] on button "Yes" at bounding box center [1120, 291] width 35 height 21
click at [973, 333] on input "Includes text that isn't editable" at bounding box center [970, 332] width 31 height 16
checkbox input "true"
click at [1194, 393] on button "Save" at bounding box center [1212, 397] width 104 height 27
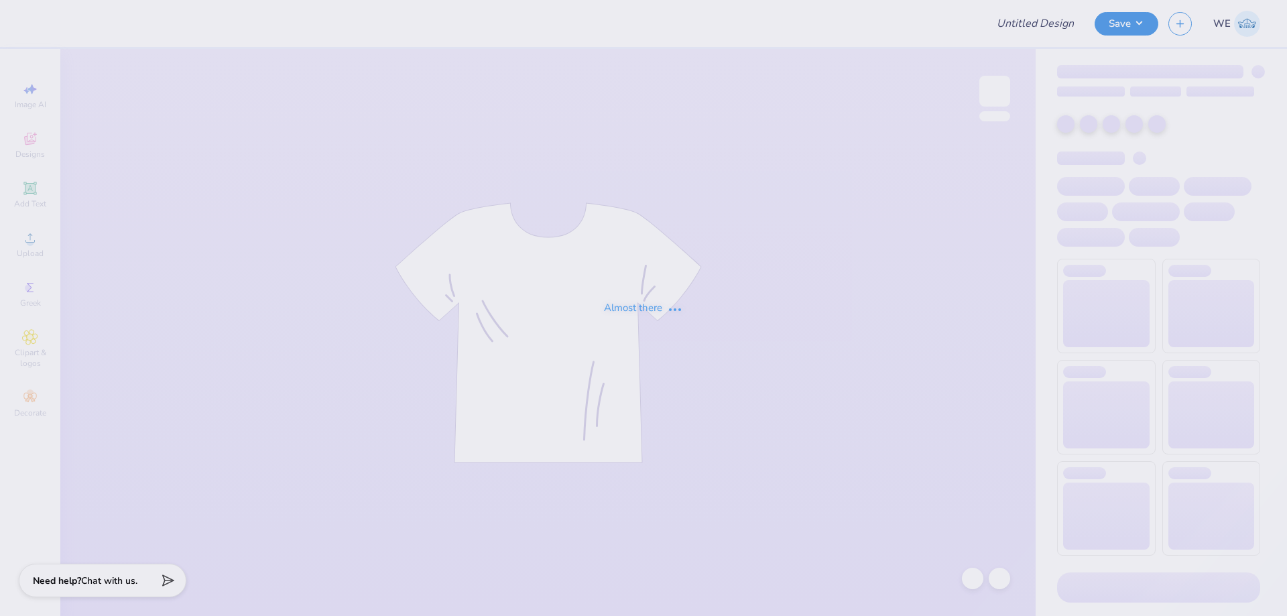
type input "AUBURN Alpha Chi Gameday Crewnecks 2025"
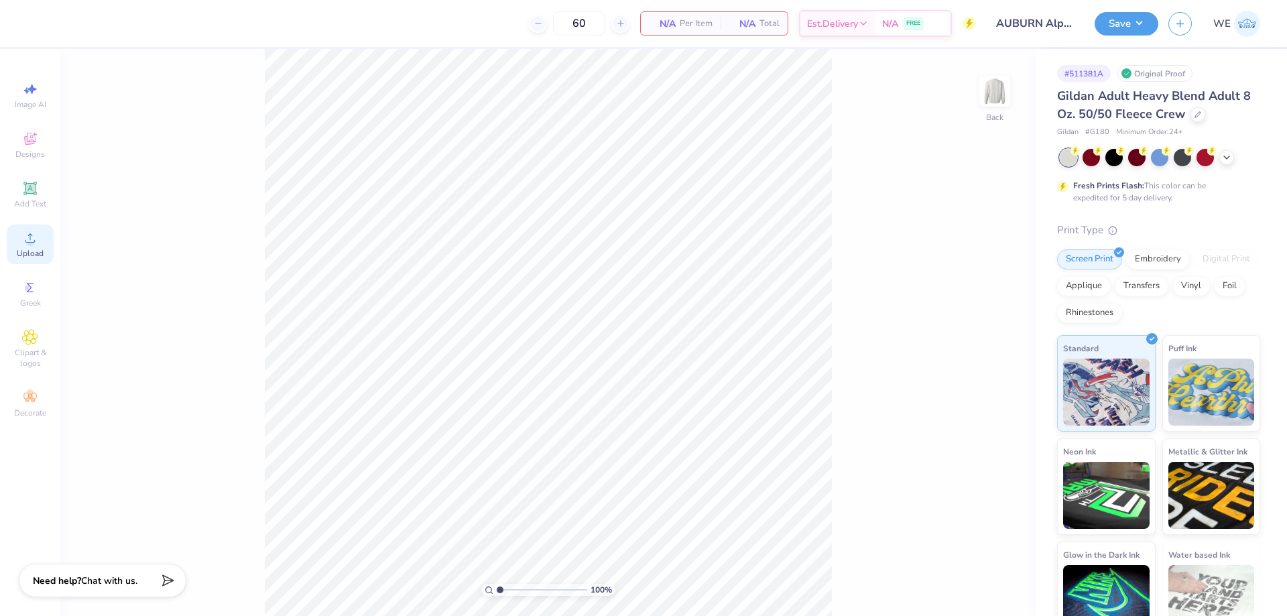
click at [25, 241] on icon at bounding box center [29, 237] width 9 height 9
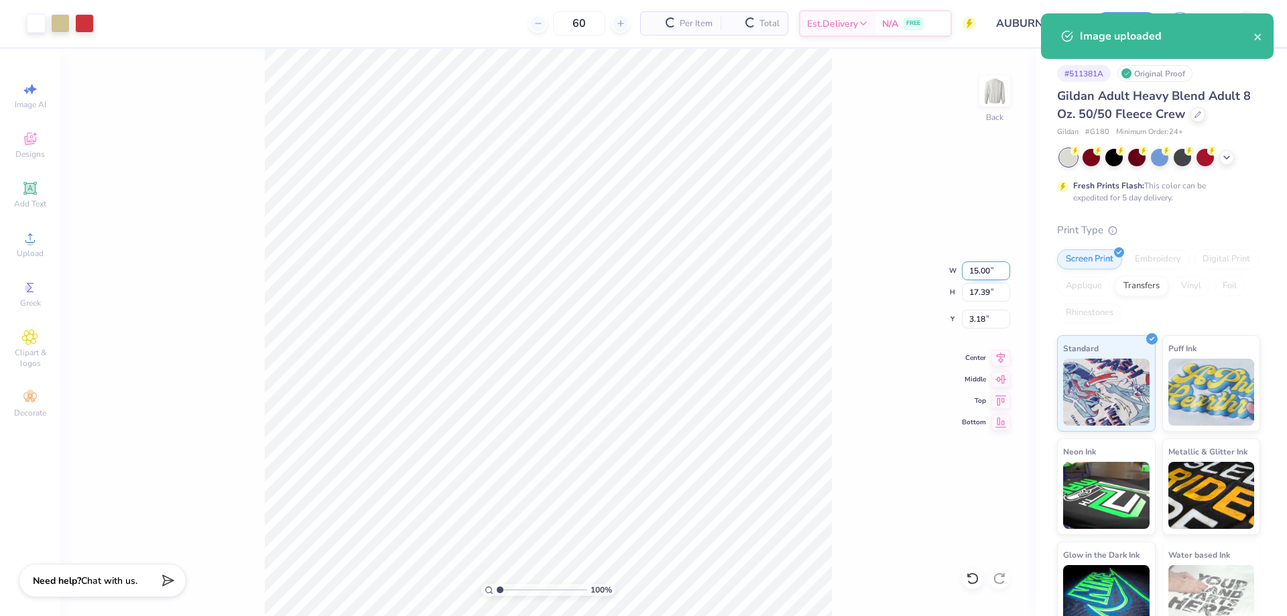
click at [979, 269] on input "15.00" at bounding box center [986, 270] width 48 height 19
type input "12.00"
type input "13.91"
type input "3.00"
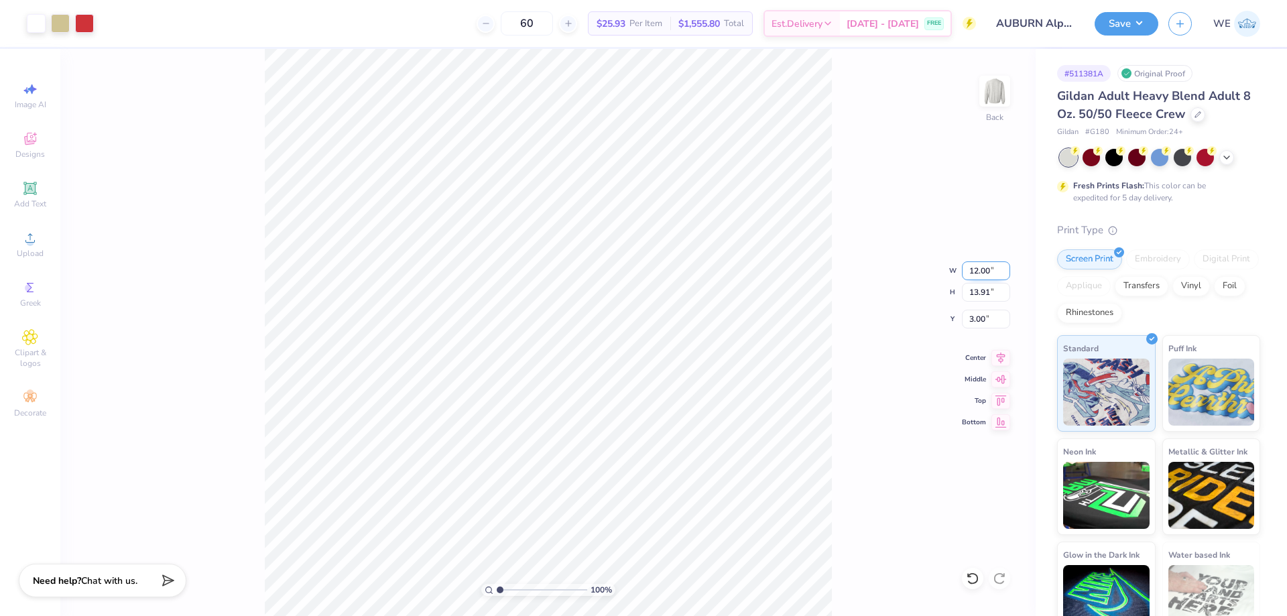
click at [986, 272] on input "12.00" at bounding box center [986, 270] width 48 height 19
click at [1111, 23] on button "Save" at bounding box center [1127, 21] width 64 height 23
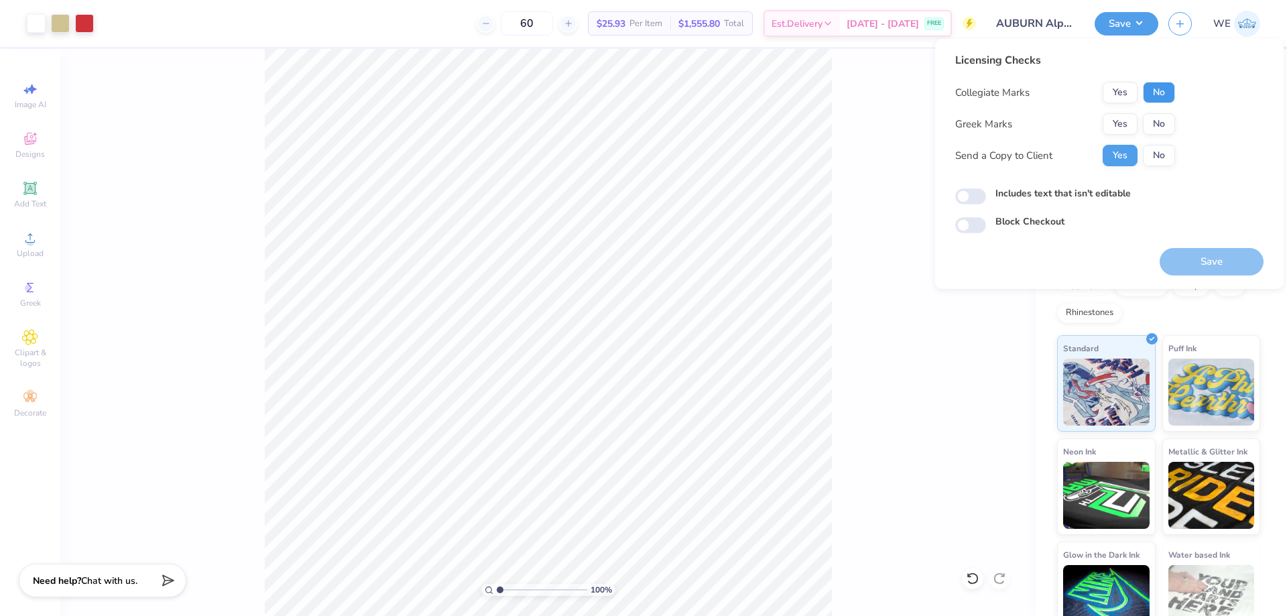
click at [1160, 93] on button "No" at bounding box center [1159, 92] width 32 height 21
click at [1127, 122] on button "Yes" at bounding box center [1120, 123] width 35 height 21
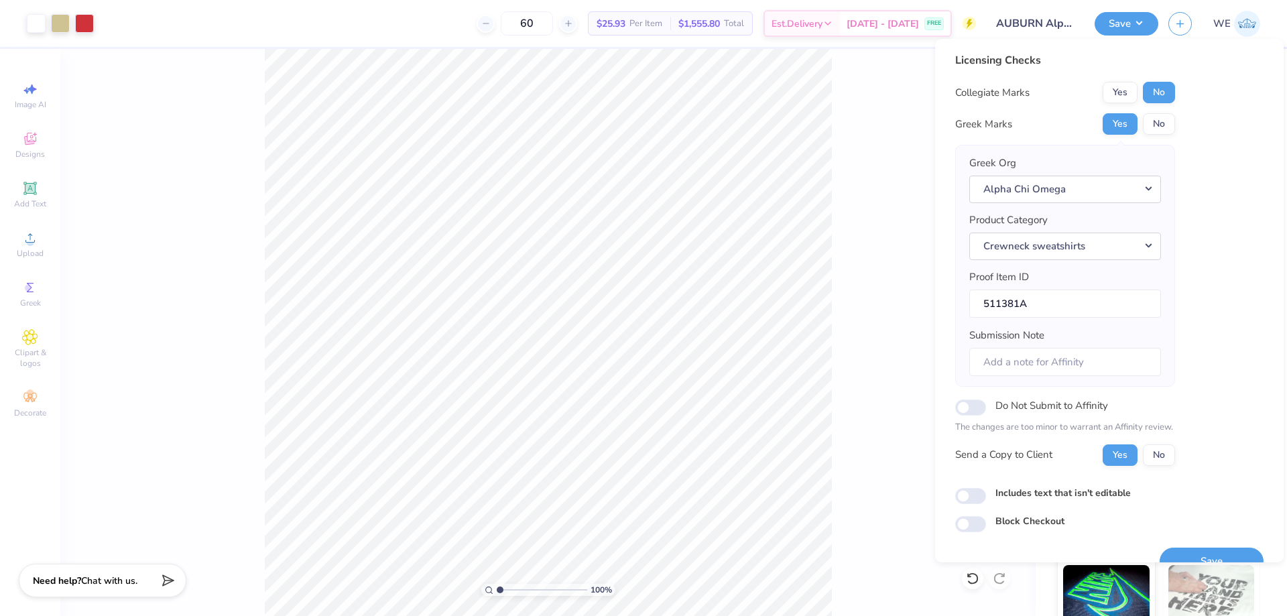
click at [973, 483] on div "Licensing Checks Collegiate Marks Yes No Greek Marks Yes No Greek Org Alpha Chi…" at bounding box center [1109, 292] width 308 height 480
drag, startPoint x: 968, startPoint y: 492, endPoint x: 960, endPoint y: 492, distance: 8.0
click at [968, 493] on input "Includes text that isn't editable" at bounding box center [970, 496] width 31 height 16
checkbox input "true"
click at [1195, 550] on button "Save" at bounding box center [1212, 561] width 104 height 27
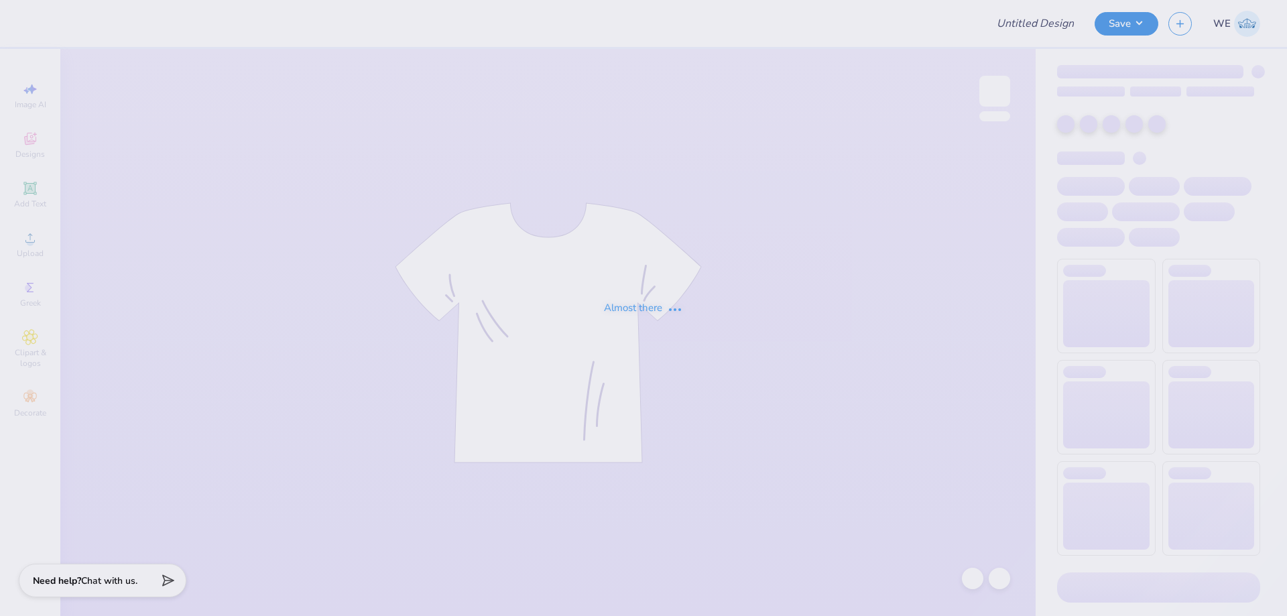
type input "AUBURN Alpha Chi Gameday Crewnecks 2025"
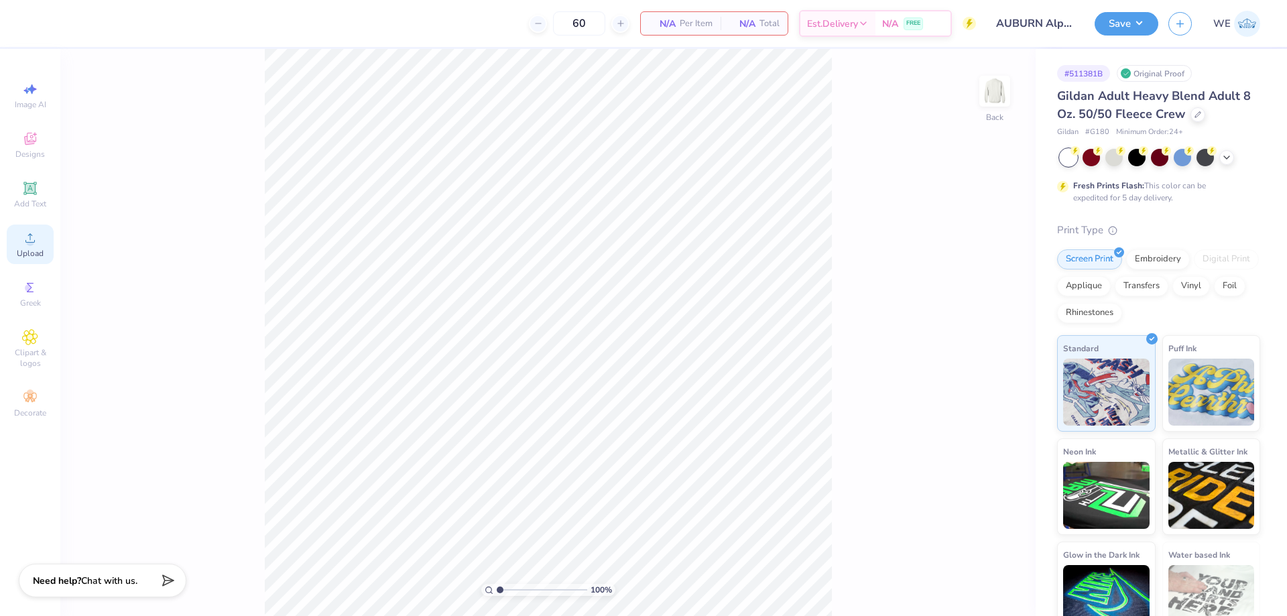
click at [34, 235] on icon at bounding box center [30, 238] width 16 height 16
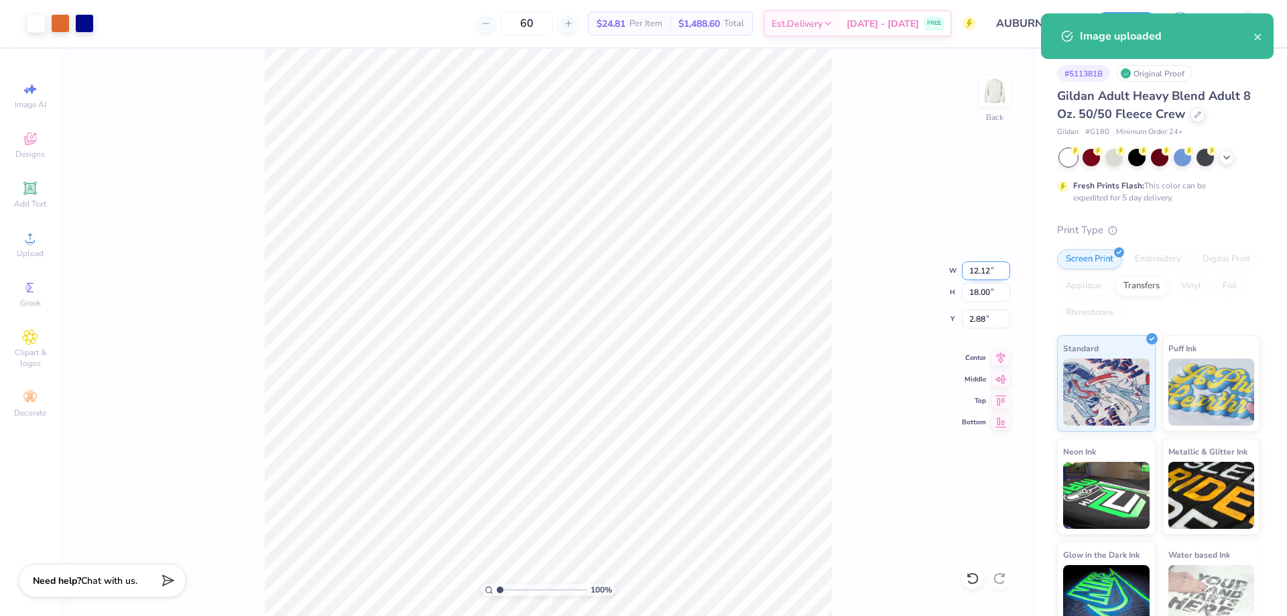
click at [982, 274] on input "12.12" at bounding box center [986, 270] width 48 height 19
type input "12"
type input "17.83"
type input "12.00"
type input "2.96"
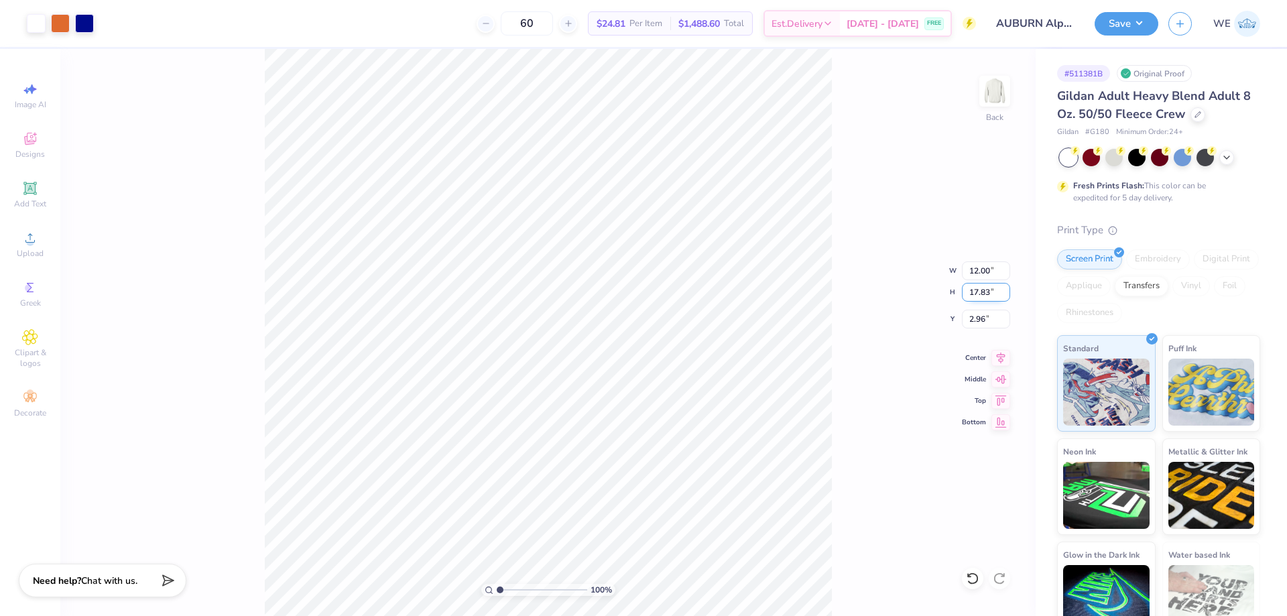
click at [979, 293] on input "17.83" at bounding box center [986, 292] width 48 height 19
type input "15"
type input "10.10"
type input "15.00"
type input "3.00"
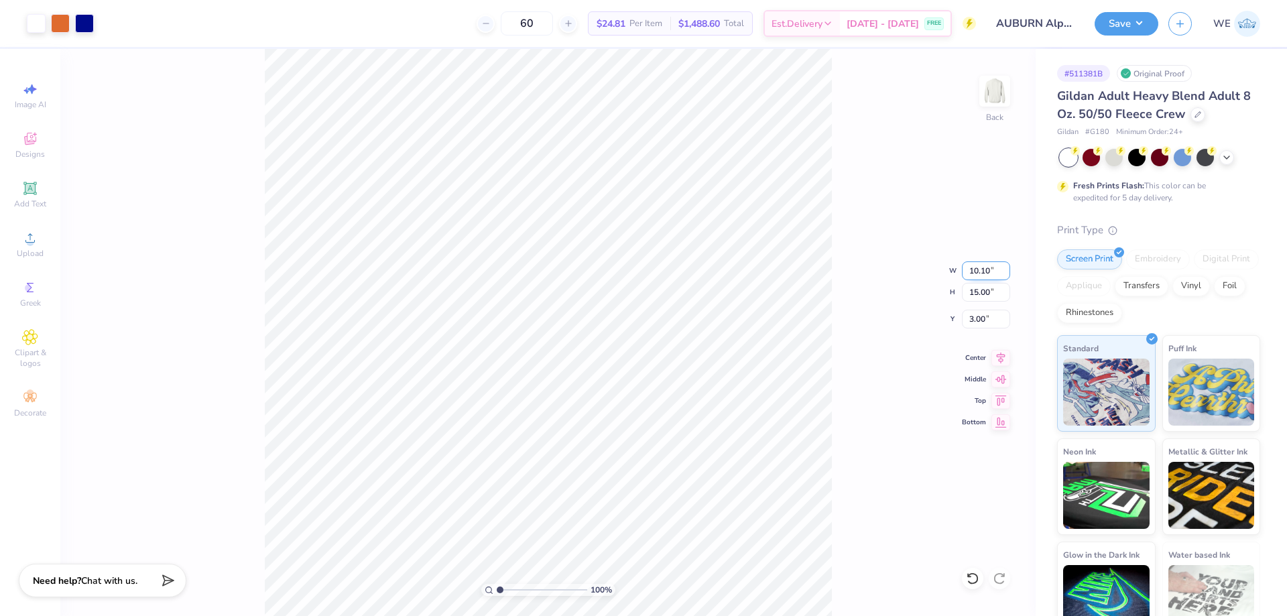
click at [981, 270] on input "10.10" at bounding box center [986, 270] width 48 height 19
click at [973, 290] on input "15.00" at bounding box center [986, 292] width 48 height 19
type input "14"
type input "9.42"
type input "14.00"
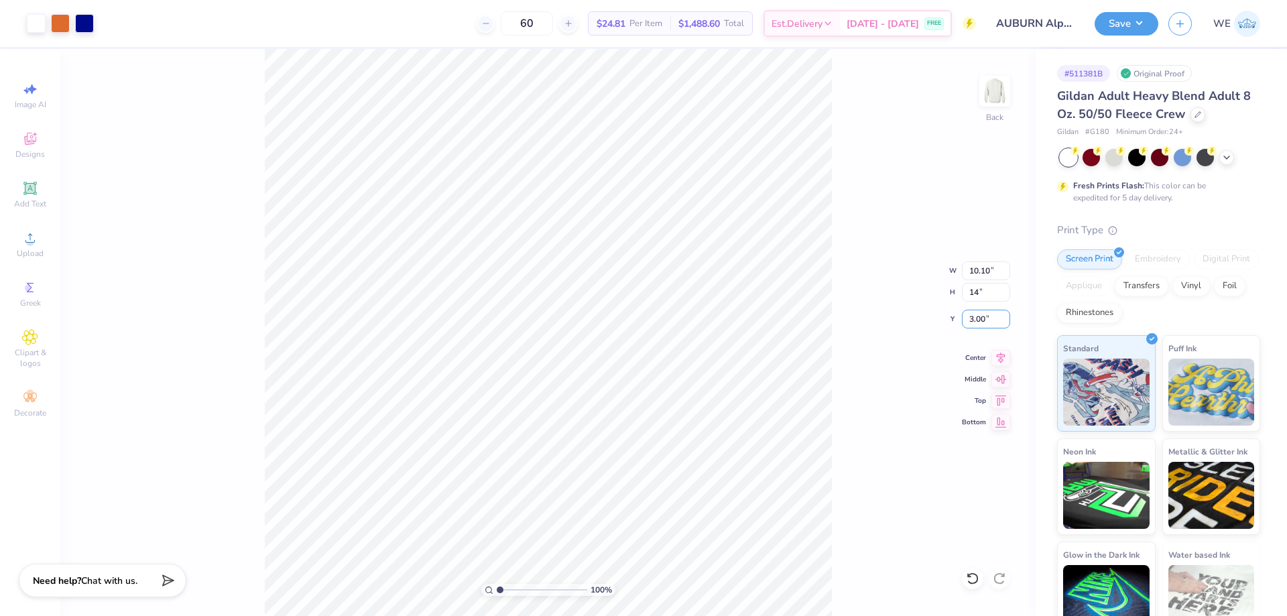
type input "3.50"
click at [983, 316] on input "3.50" at bounding box center [986, 319] width 48 height 19
type input "3.00"
click at [1128, 24] on button "Save" at bounding box center [1127, 21] width 64 height 23
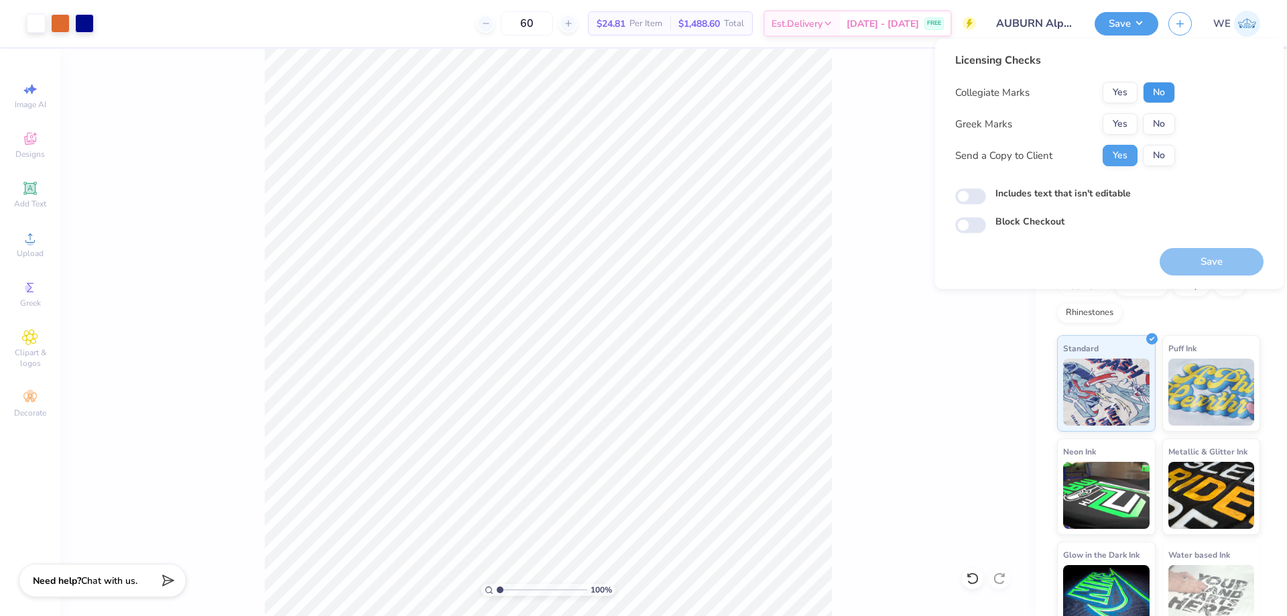
click at [1150, 91] on button "No" at bounding box center [1159, 92] width 32 height 21
click at [1135, 114] on div "Yes No" at bounding box center [1139, 123] width 72 height 21
click at [1128, 121] on button "Yes" at bounding box center [1120, 123] width 35 height 21
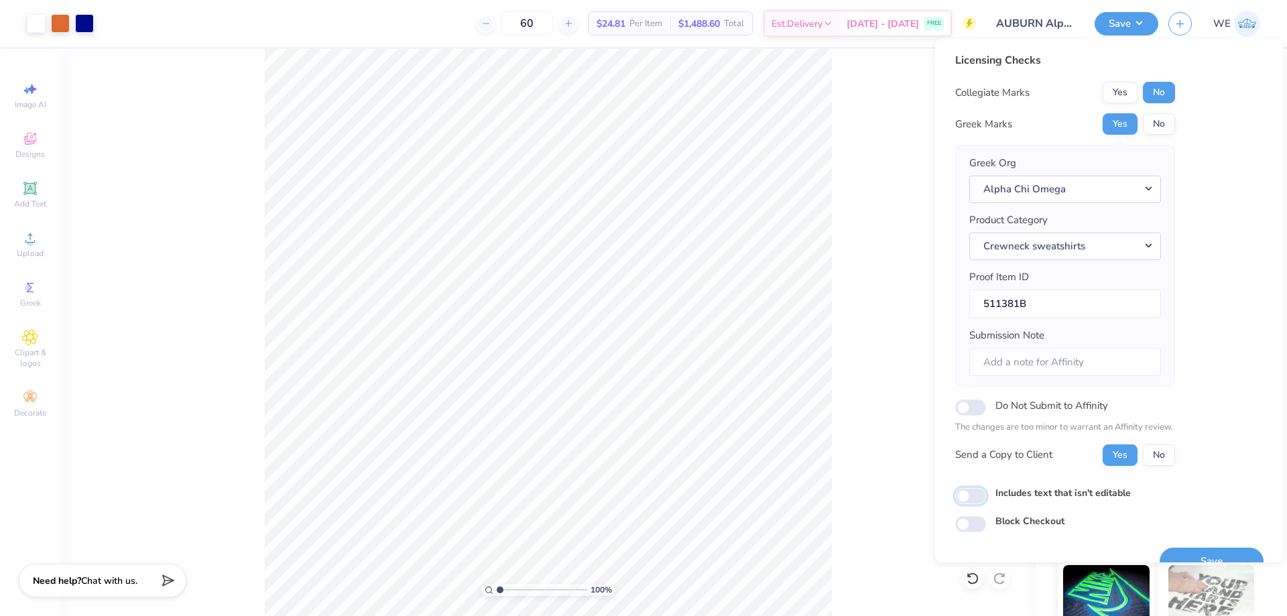
click at [971, 501] on input "Includes text that isn't editable" at bounding box center [970, 496] width 31 height 16
checkbox input "true"
click at [1197, 552] on button "Save" at bounding box center [1212, 561] width 104 height 27
